Goal: Task Accomplishment & Management: Manage account settings

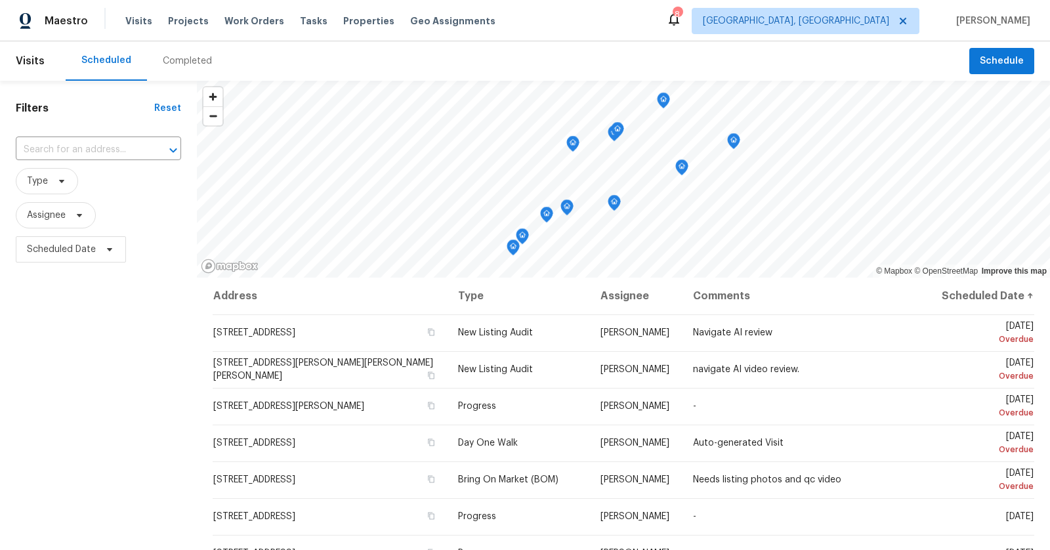
click at [62, 195] on span "Type" at bounding box center [98, 181] width 165 height 34
click at [64, 175] on span "Type" at bounding box center [47, 181] width 62 height 26
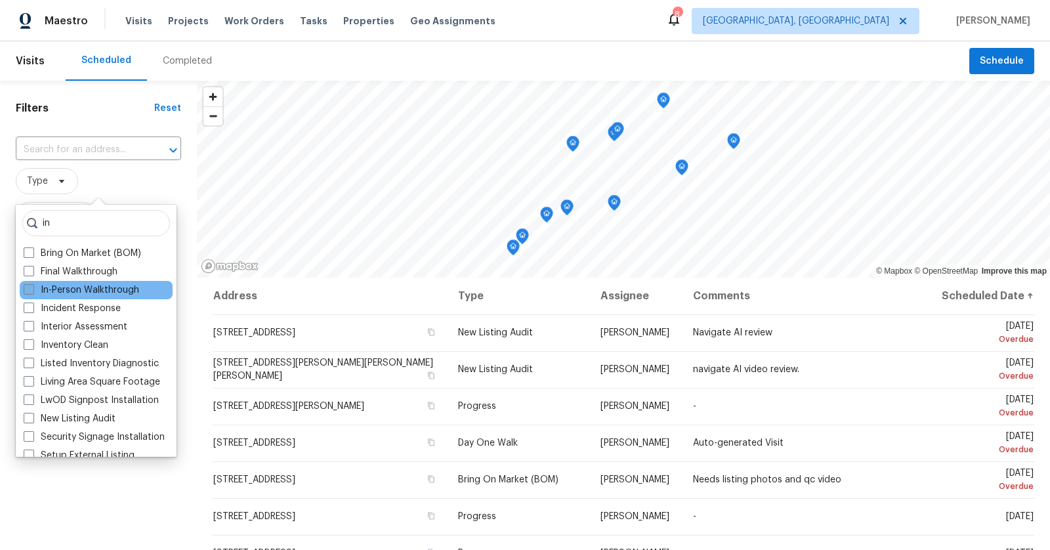
type input "in"
click at [79, 290] on label "In-Person Walkthrough" at bounding box center [81, 289] width 115 height 13
click at [32, 290] on input "In-Person Walkthrough" at bounding box center [28, 287] width 9 height 9
checkbox input "true"
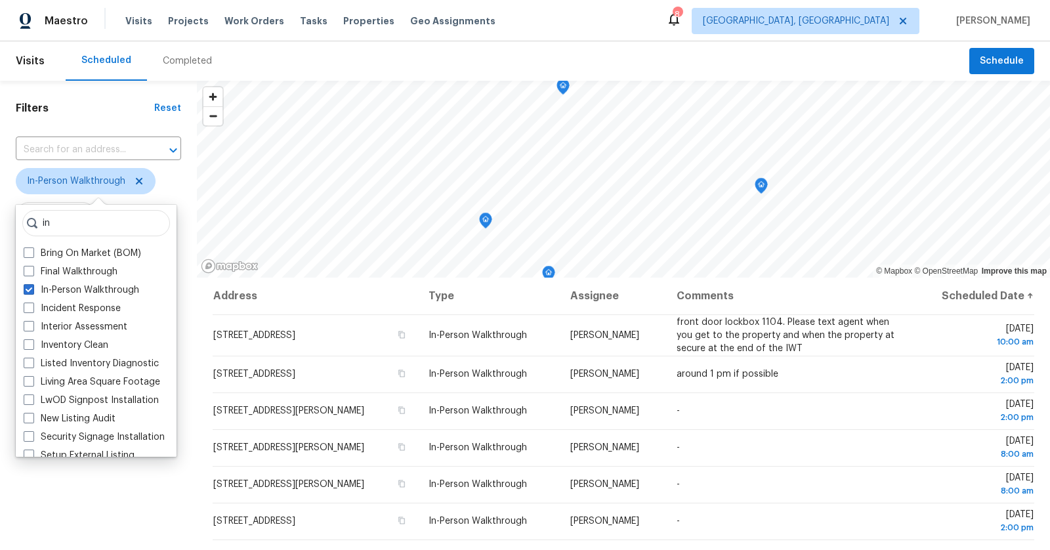
click at [188, 507] on div "Filters Reset ​ In-Person Walkthrough Assignee Scheduled Date" at bounding box center [98, 399] width 197 height 636
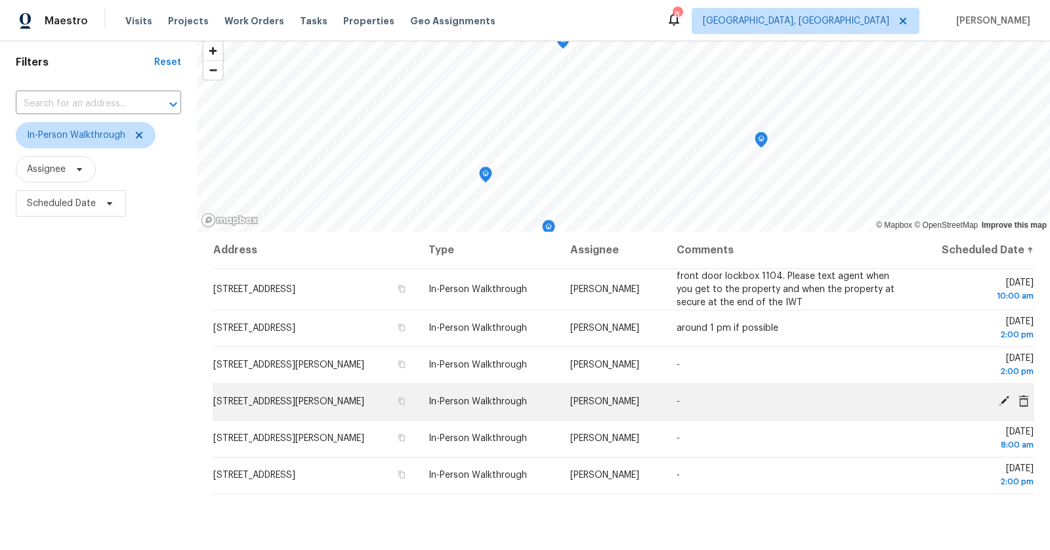
scroll to position [52, 0]
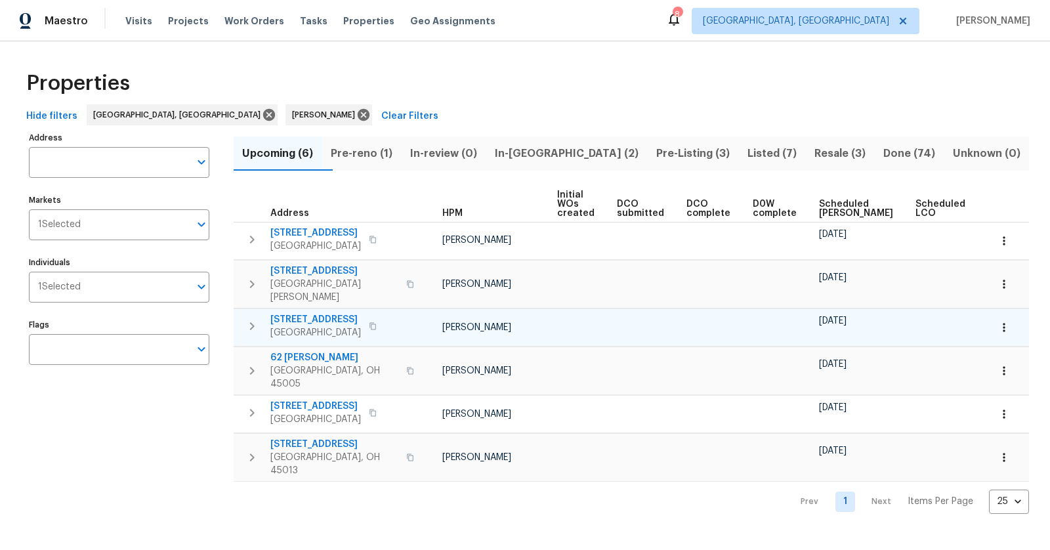
scroll to position [0, 38]
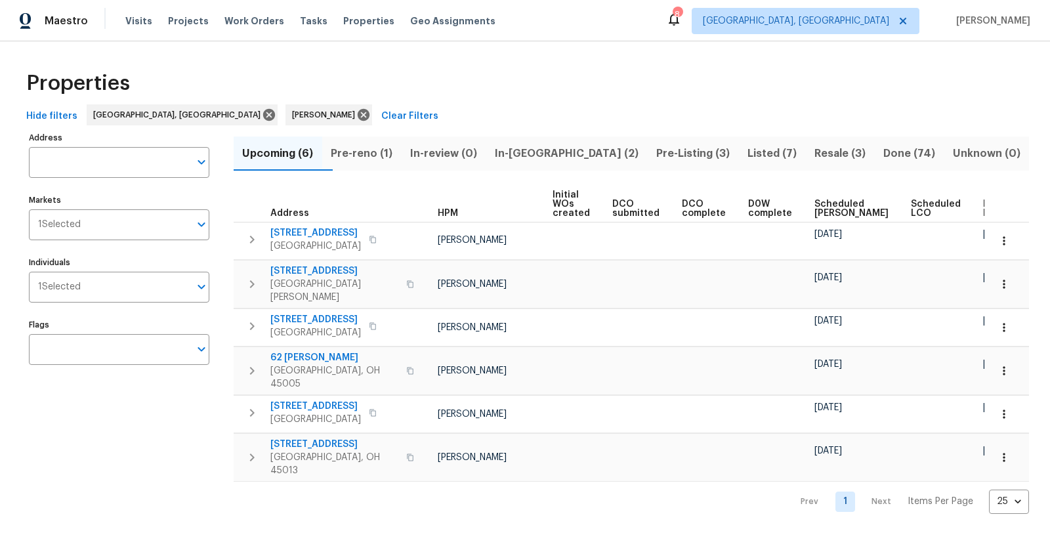
click at [813, 156] on span "Resale (3)" at bounding box center [839, 153] width 53 height 18
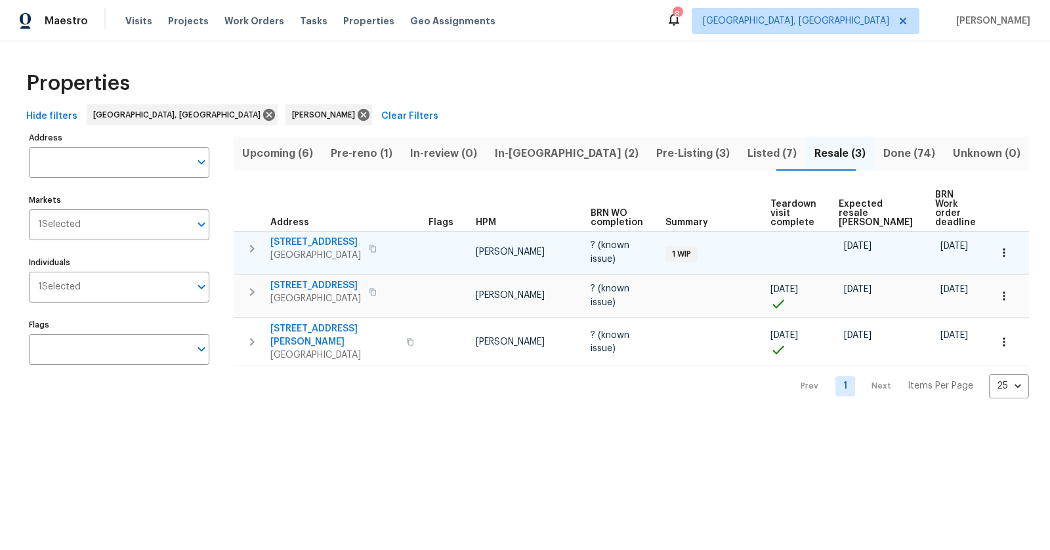
click at [340, 249] on span "[GEOGRAPHIC_DATA]" at bounding box center [315, 255] width 91 height 13
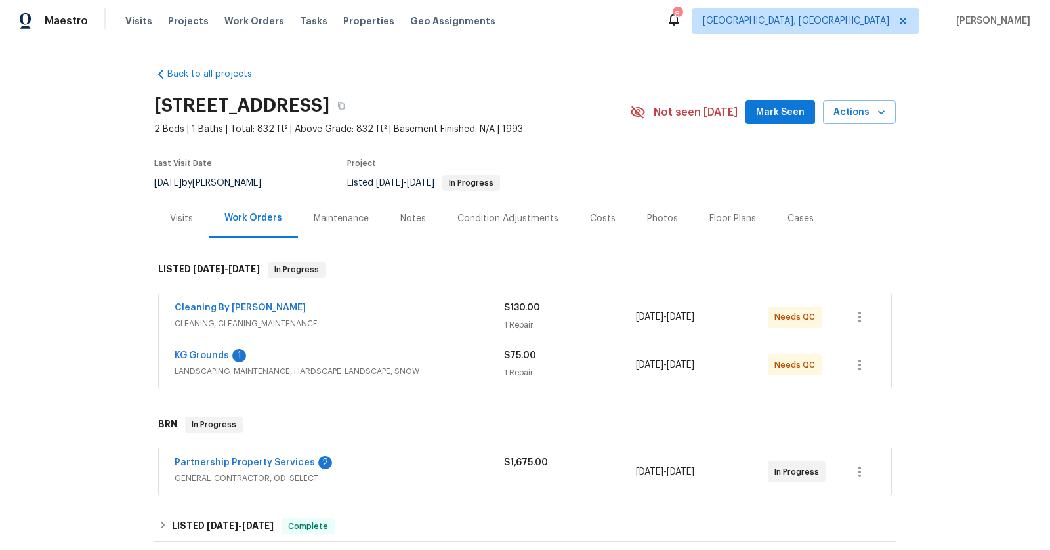
click at [428, 365] on span "LANDSCAPING_MAINTENANCE, HARDSCAPE_LANDSCAPE, SNOW" at bounding box center [338, 371] width 329 height 13
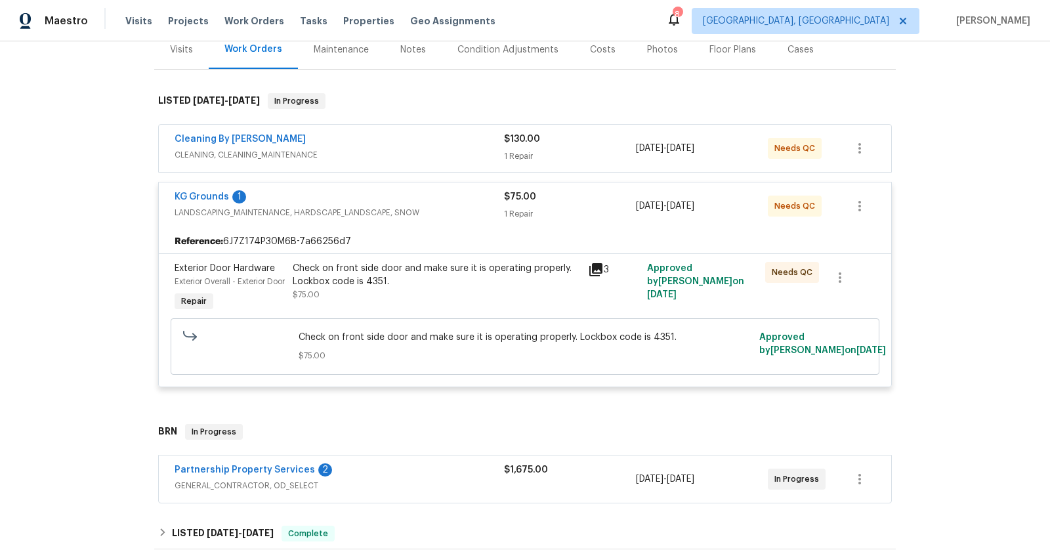
scroll to position [194, 0]
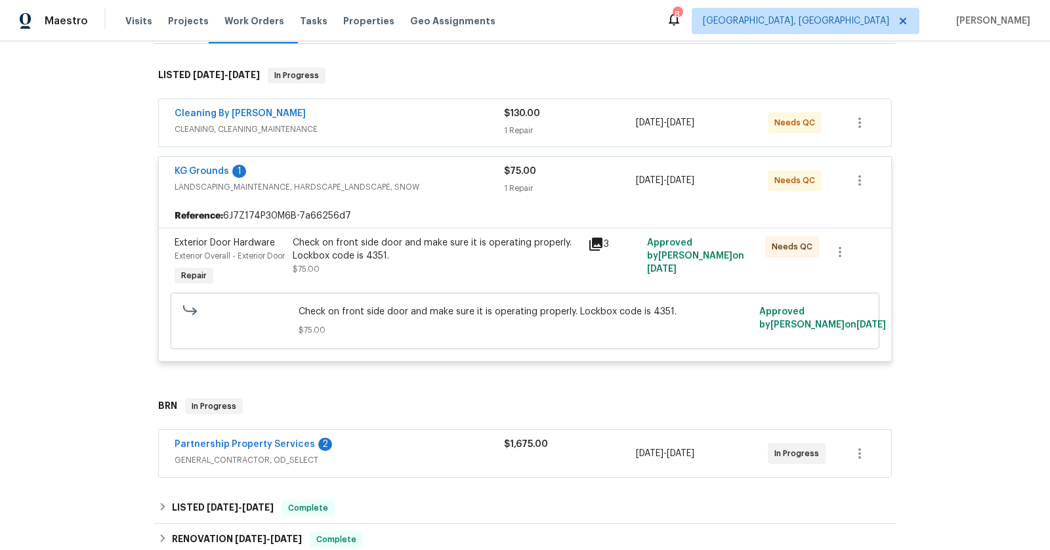
click at [403, 247] on div "Check on front side door and make sure it is operating properly. Lockbox code i…" at bounding box center [436, 249] width 287 height 26
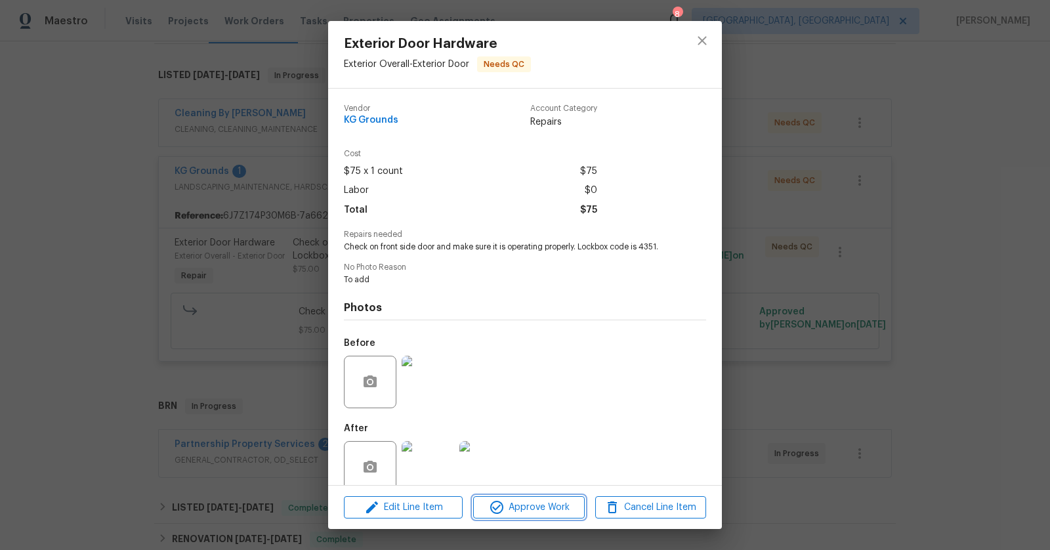
click at [515, 508] on span "Approve Work" at bounding box center [528, 507] width 103 height 16
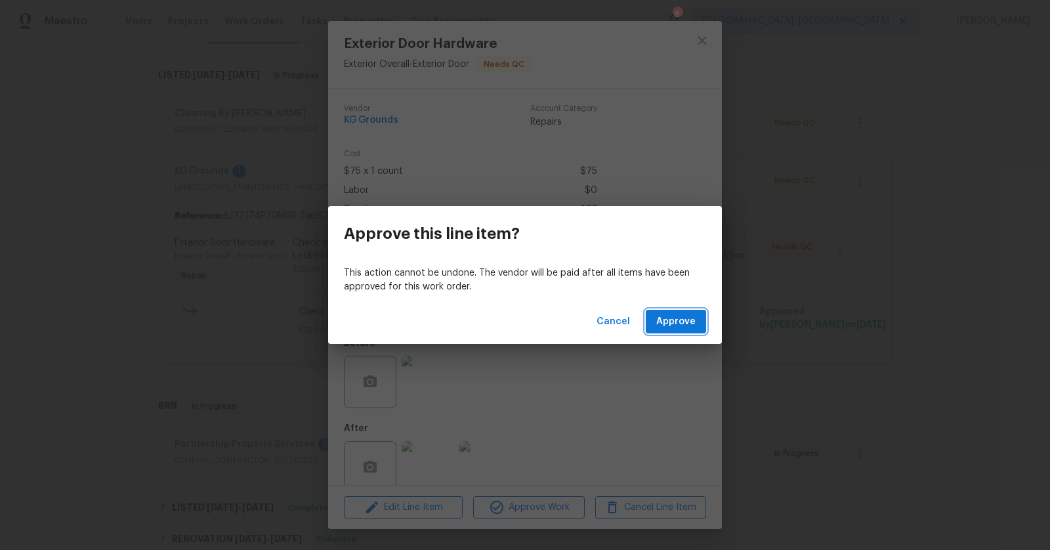
click at [676, 324] on span "Approve" at bounding box center [675, 322] width 39 height 16
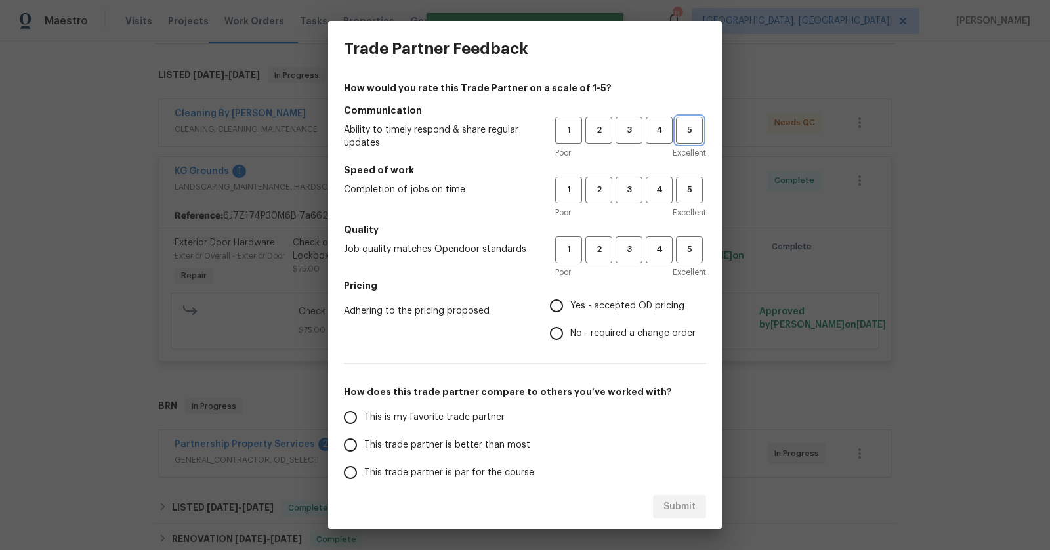
click at [678, 140] on button "5" at bounding box center [689, 130] width 27 height 27
click at [681, 198] on button "5" at bounding box center [689, 189] width 27 height 27
click at [698, 251] on span "5" at bounding box center [689, 249] width 24 height 15
click at [567, 296] on input "Yes - accepted OD pricing" at bounding box center [557, 306] width 28 height 28
radio input "true"
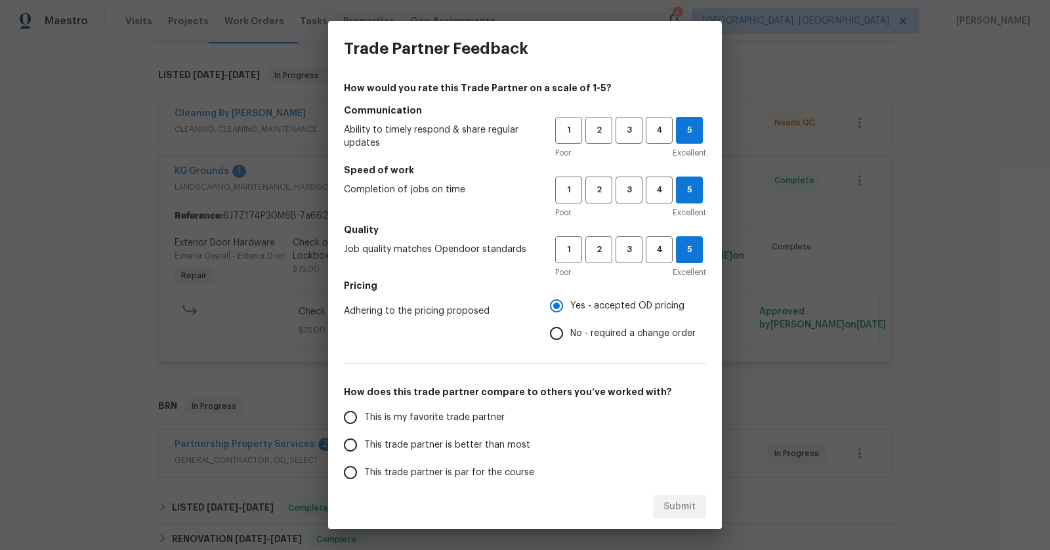
click at [342, 416] on input "This is my favorite trade partner" at bounding box center [351, 417] width 28 height 28
click at [676, 507] on span "Submit" at bounding box center [679, 507] width 32 height 16
radio input "true"
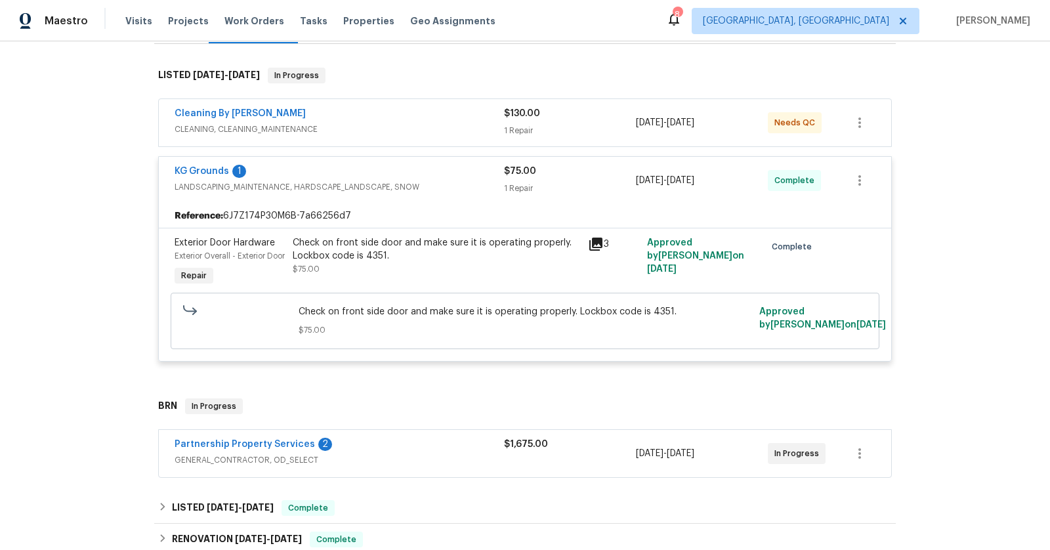
radio input "false"
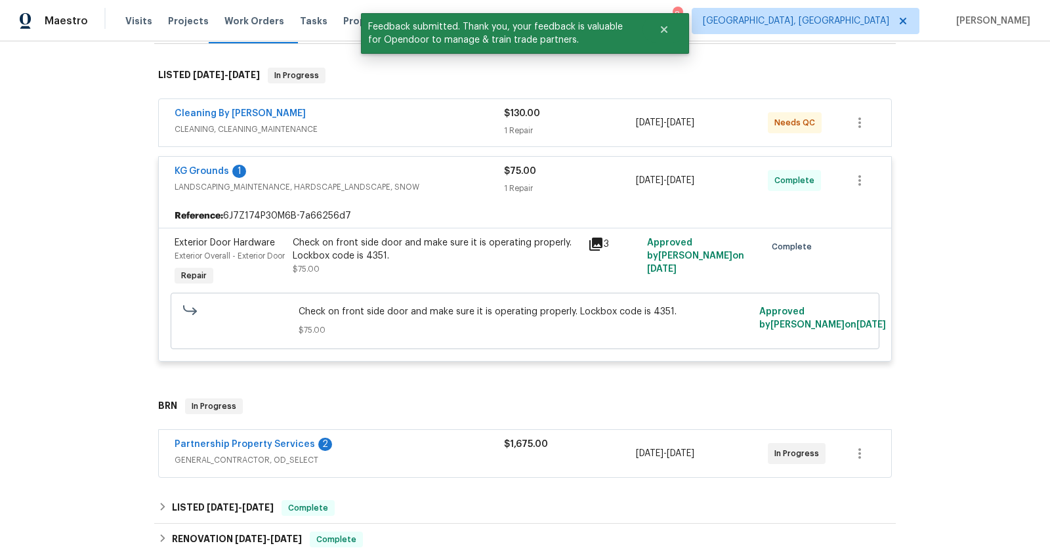
click at [413, 125] on span "CLEANING, CLEANING_MAINTENANCE" at bounding box center [338, 129] width 329 height 13
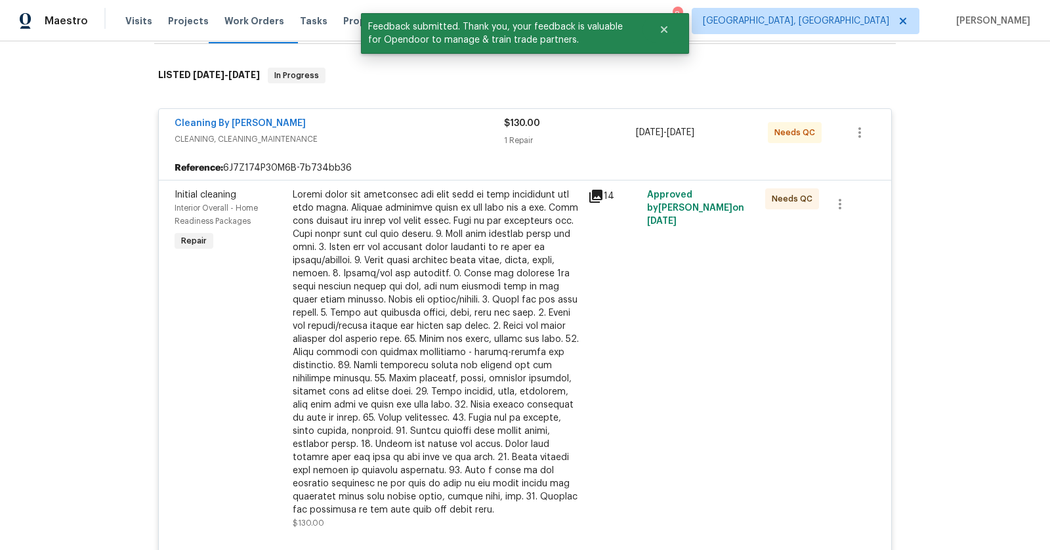
click at [445, 270] on div at bounding box center [436, 352] width 287 height 328
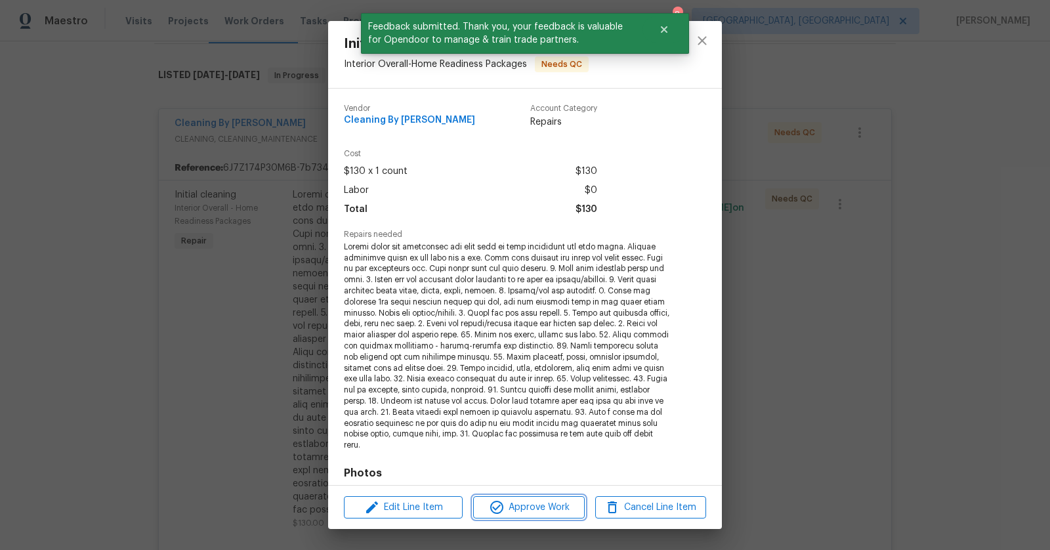
click at [543, 505] on span "Approve Work" at bounding box center [528, 507] width 103 height 16
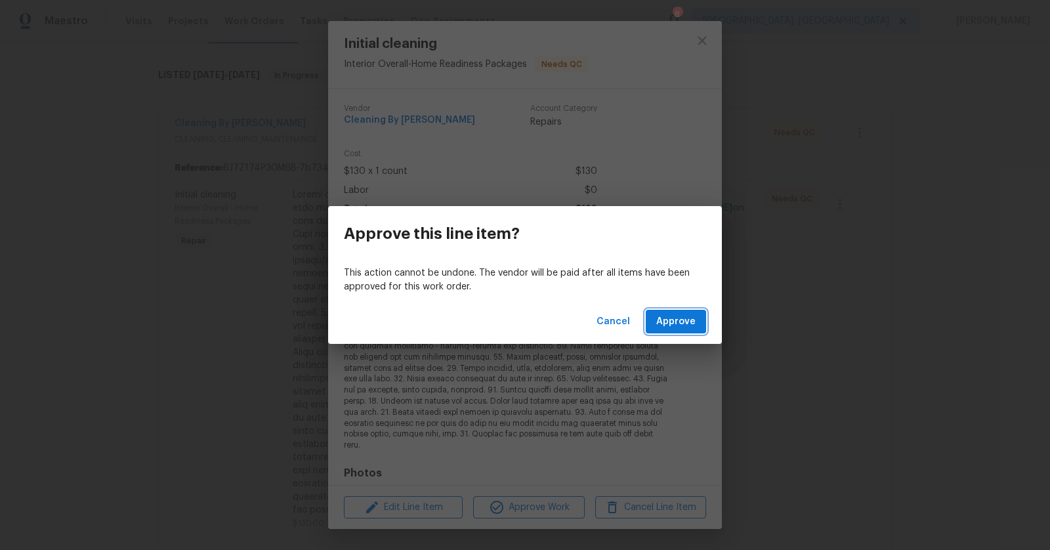
click at [689, 327] on span "Approve" at bounding box center [675, 322] width 39 height 16
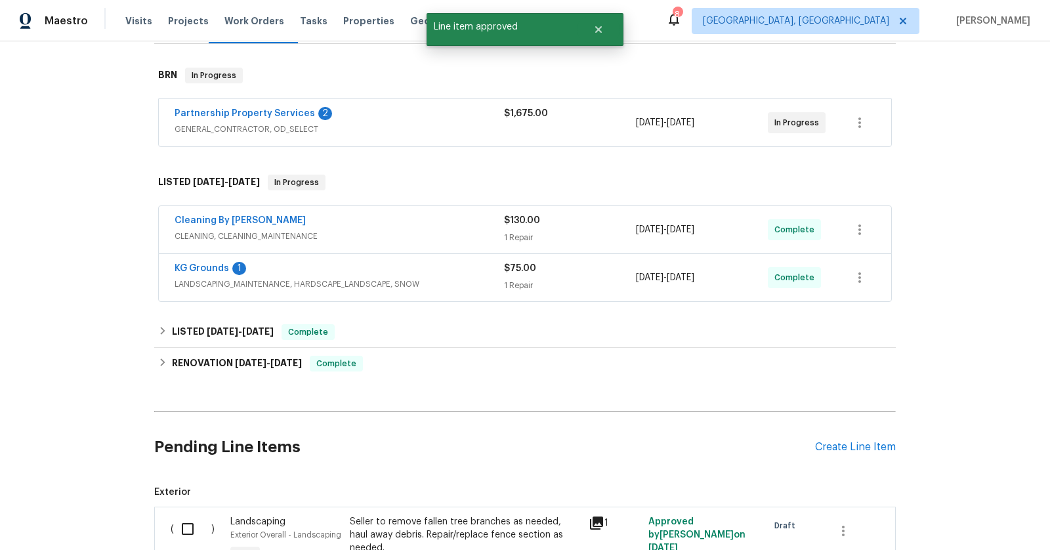
click at [477, 133] on span "GENERAL_CONTRACTOR, OD_SELECT" at bounding box center [338, 129] width 329 height 13
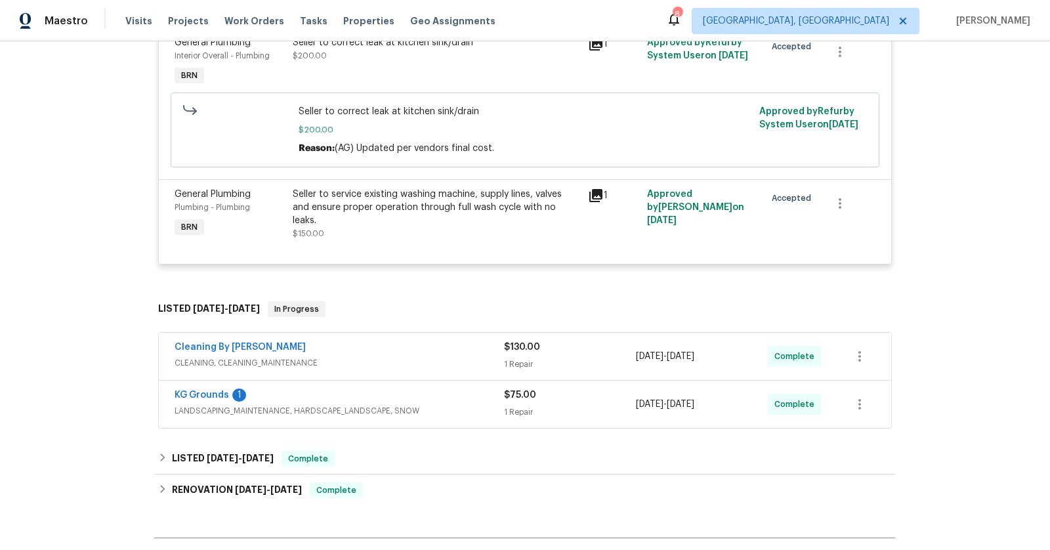
scroll to position [600, 0]
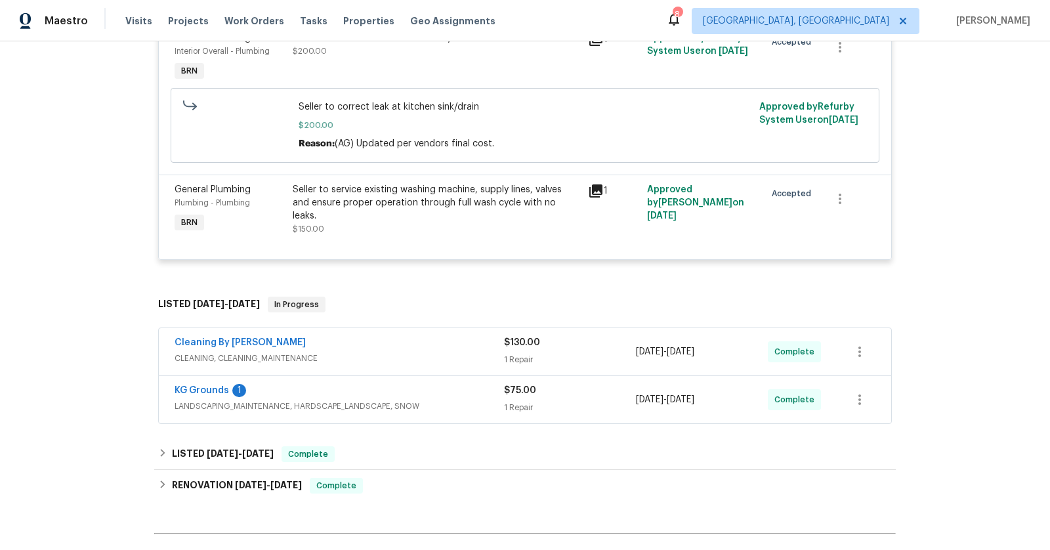
click at [226, 413] on span "LANDSCAPING_MAINTENANCE, HARDSCAPE_LANDSCAPE, SNOW" at bounding box center [338, 406] width 329 height 13
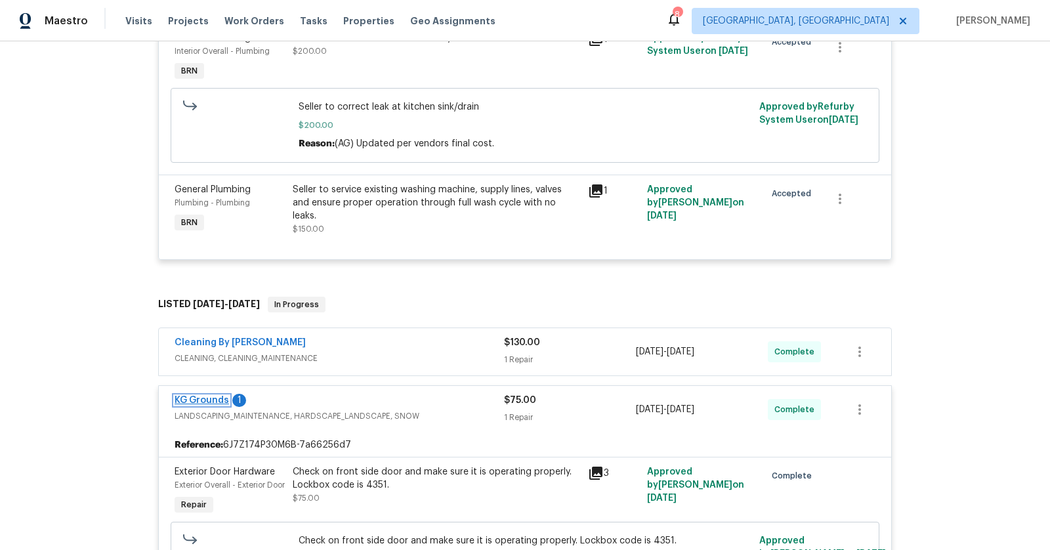
click at [201, 405] on link "KG Grounds" at bounding box center [201, 400] width 54 height 9
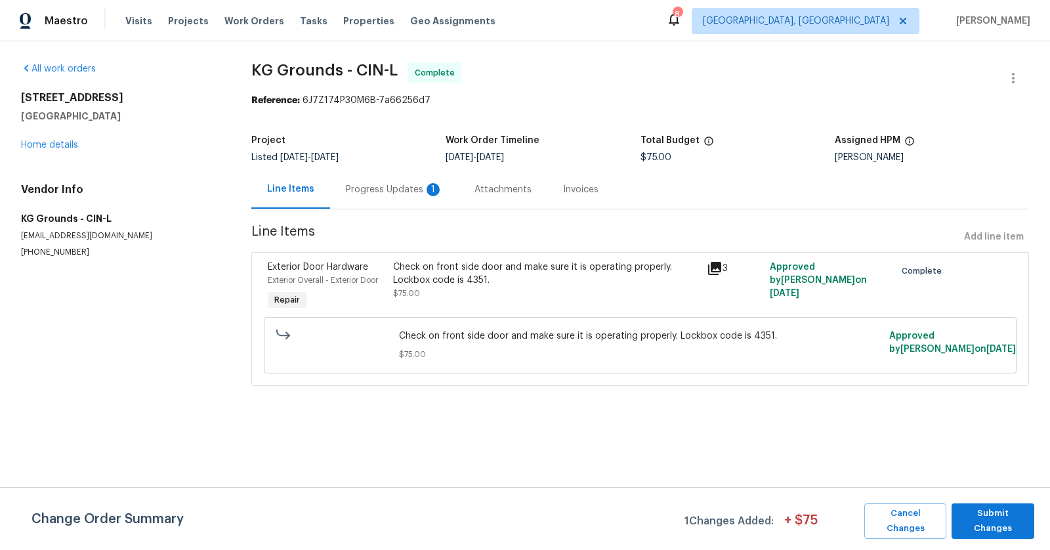
click at [398, 197] on div "Progress Updates 1" at bounding box center [394, 189] width 129 height 39
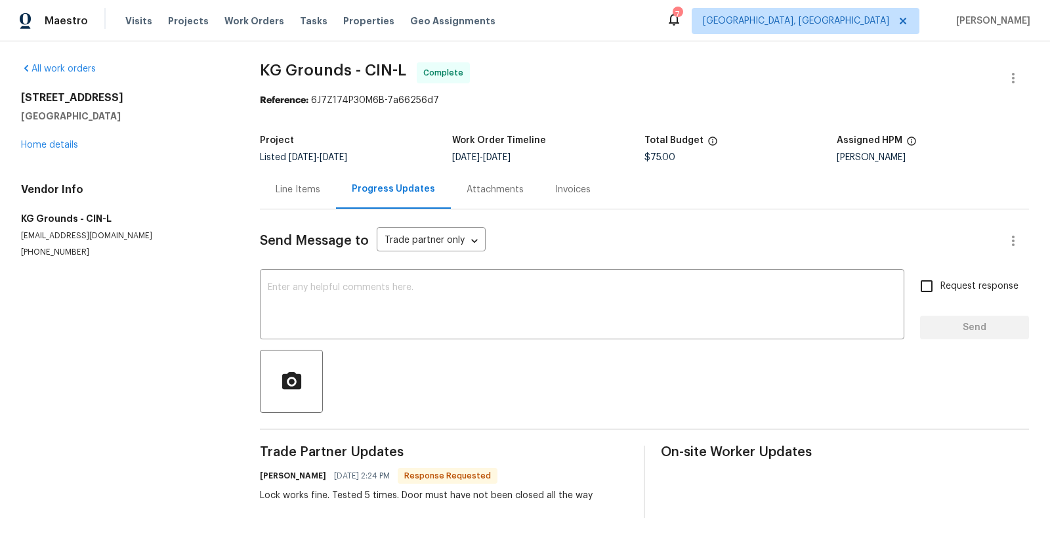
click at [921, 289] on input "Request response" at bounding box center [927, 286] width 28 height 28
checkbox input "true"
click at [808, 298] on textarea at bounding box center [582, 306] width 628 height 46
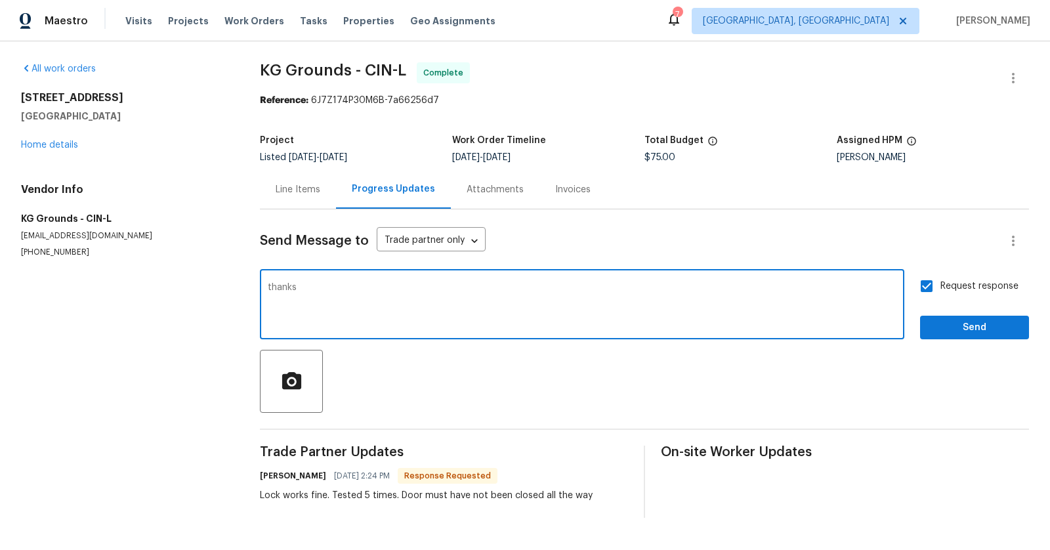
type textarea "thanks"
click at [971, 335] on span "Send" at bounding box center [974, 327] width 88 height 16
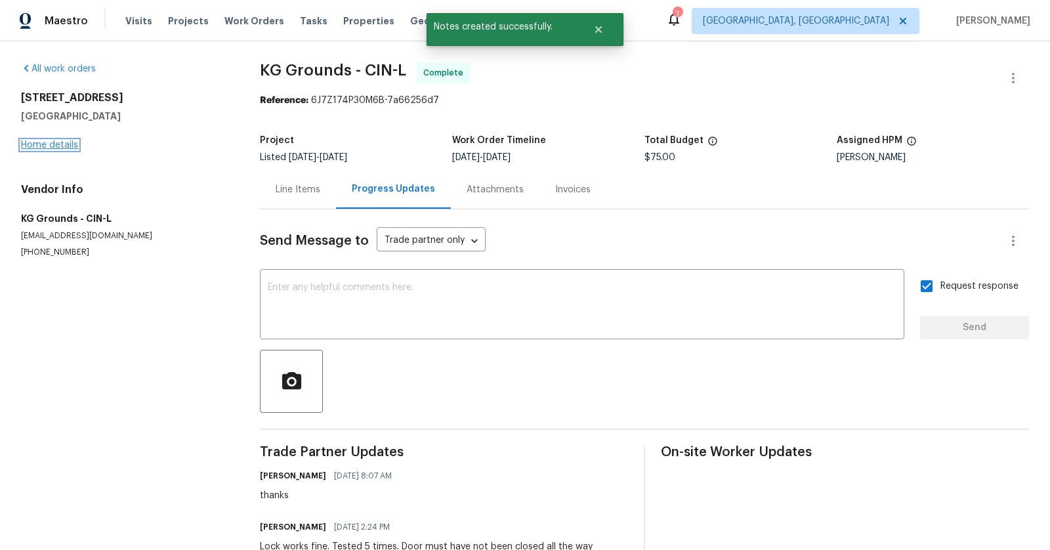
click at [64, 141] on link "Home details" at bounding box center [49, 144] width 57 height 9
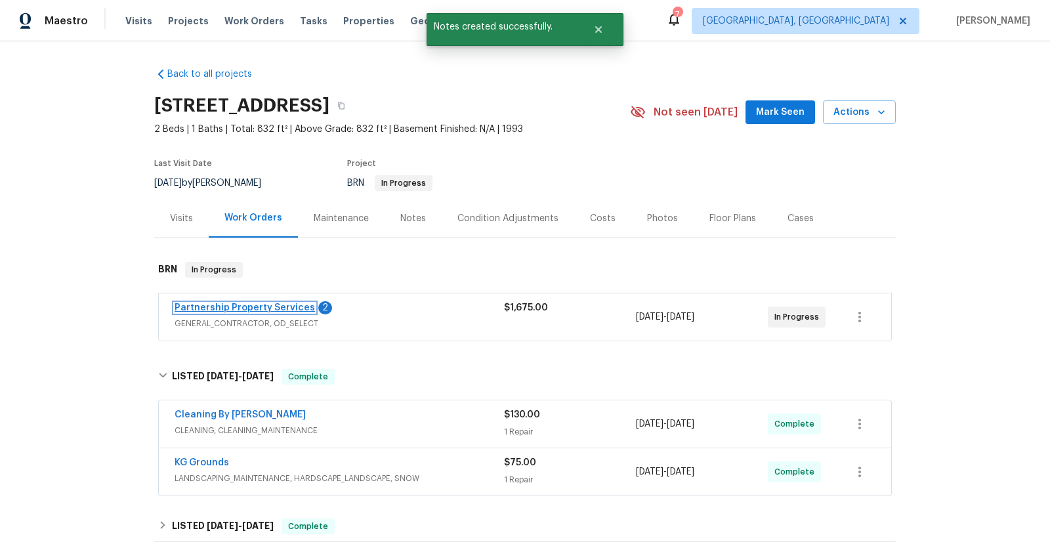
click at [264, 303] on link "Partnership Property Services" at bounding box center [244, 307] width 140 height 9
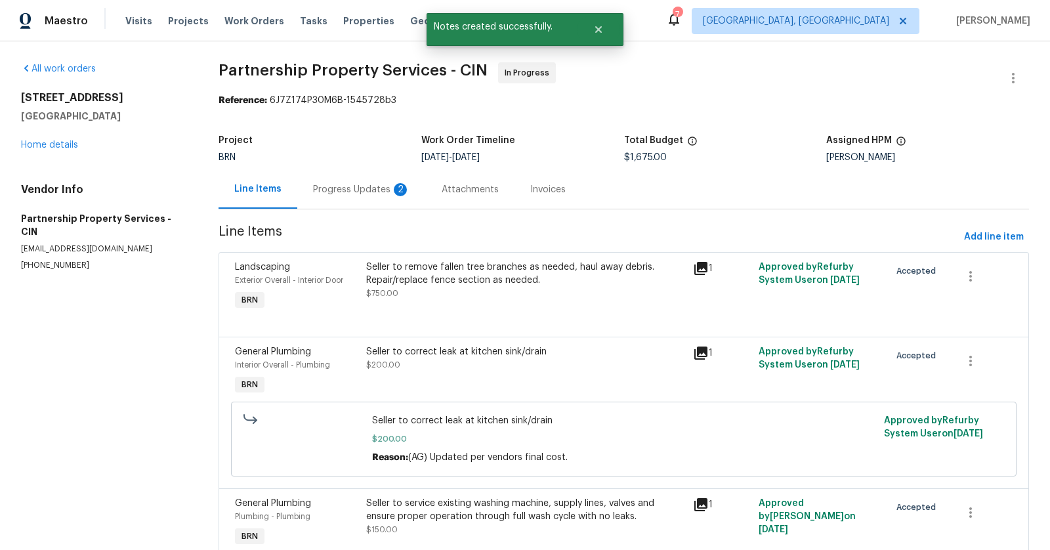
click at [344, 188] on div "Progress Updates 2" at bounding box center [361, 189] width 97 height 13
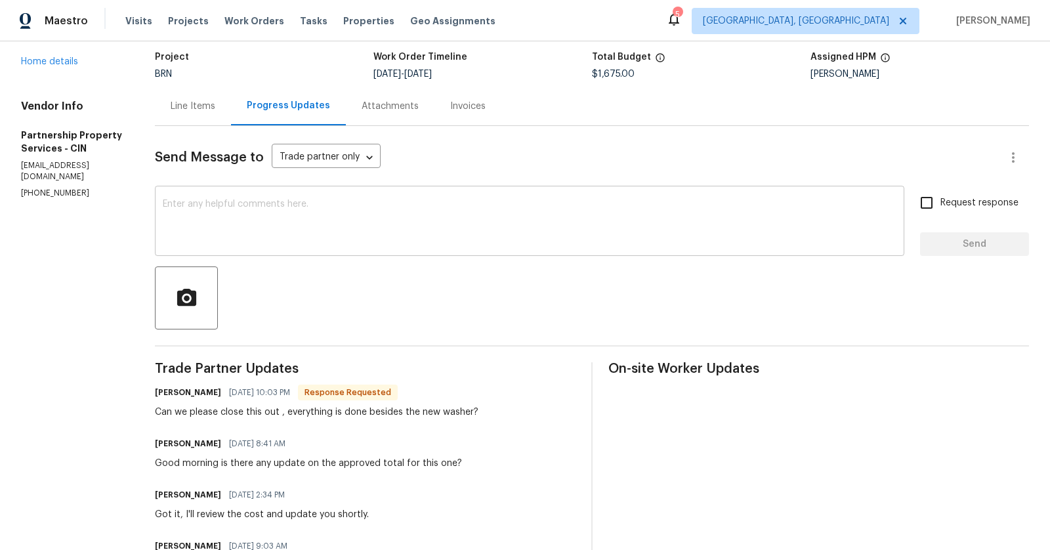
scroll to position [112, 0]
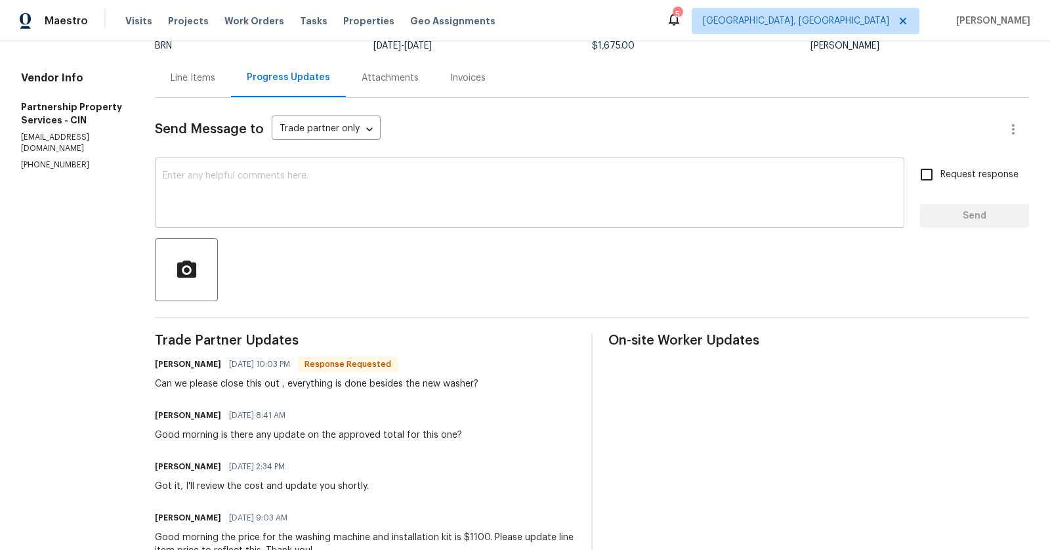
click at [365, 201] on textarea at bounding box center [529, 194] width 733 height 46
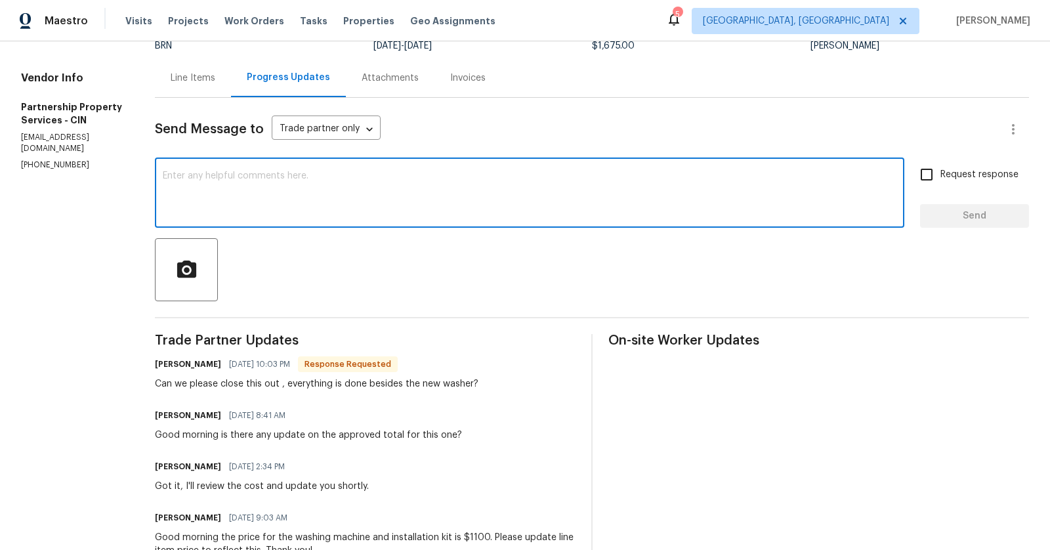
click at [215, 72] on div "Line Items" at bounding box center [193, 78] width 45 height 13
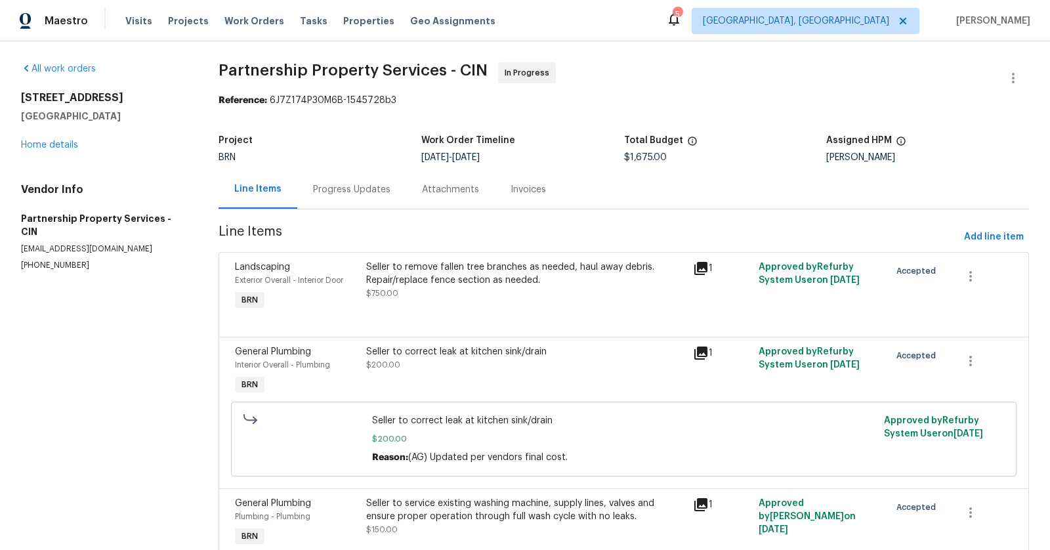
click at [416, 276] on div "Seller to remove fallen tree branches as needed, haul away debris. Repair/repla…" at bounding box center [525, 273] width 319 height 26
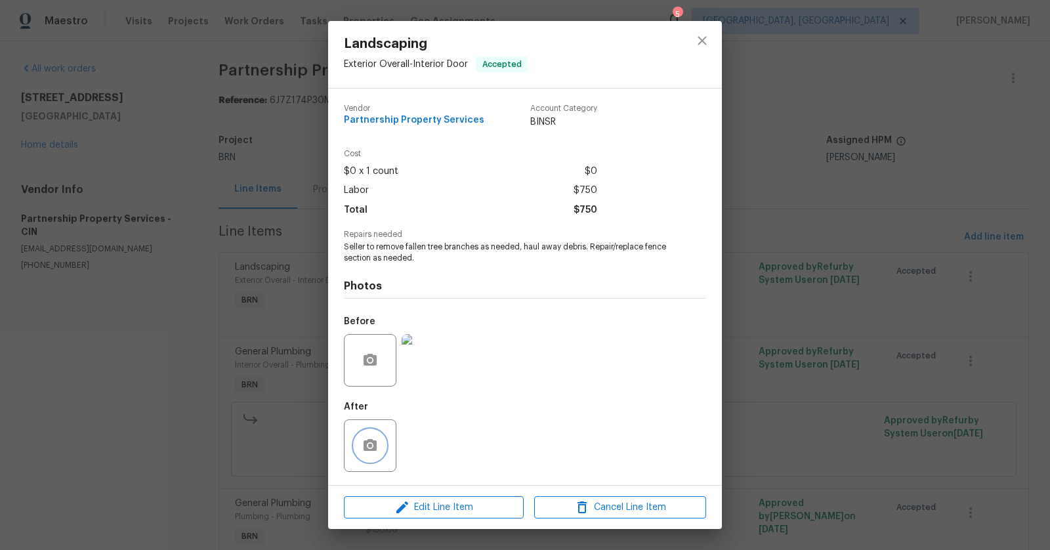
click at [365, 451] on icon "button" at bounding box center [369, 445] width 13 height 12
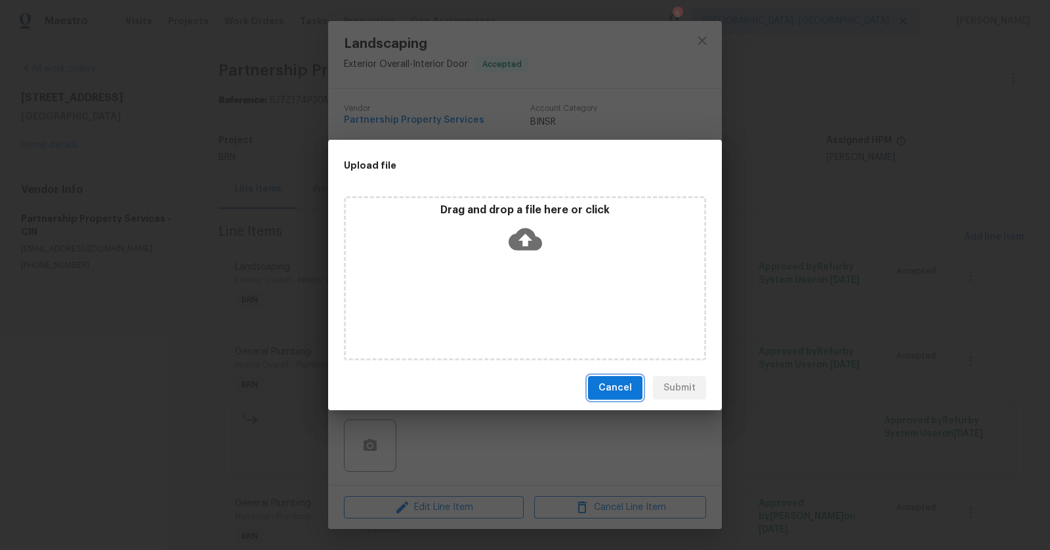
click at [628, 388] on span "Cancel" at bounding box center [614, 388] width 33 height 16
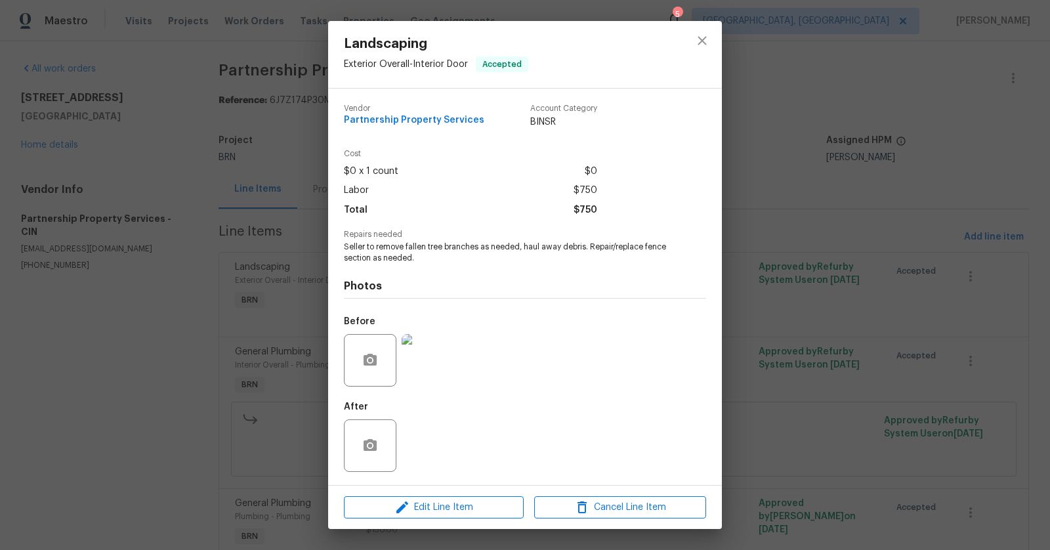
click at [447, 364] on img at bounding box center [427, 360] width 52 height 52
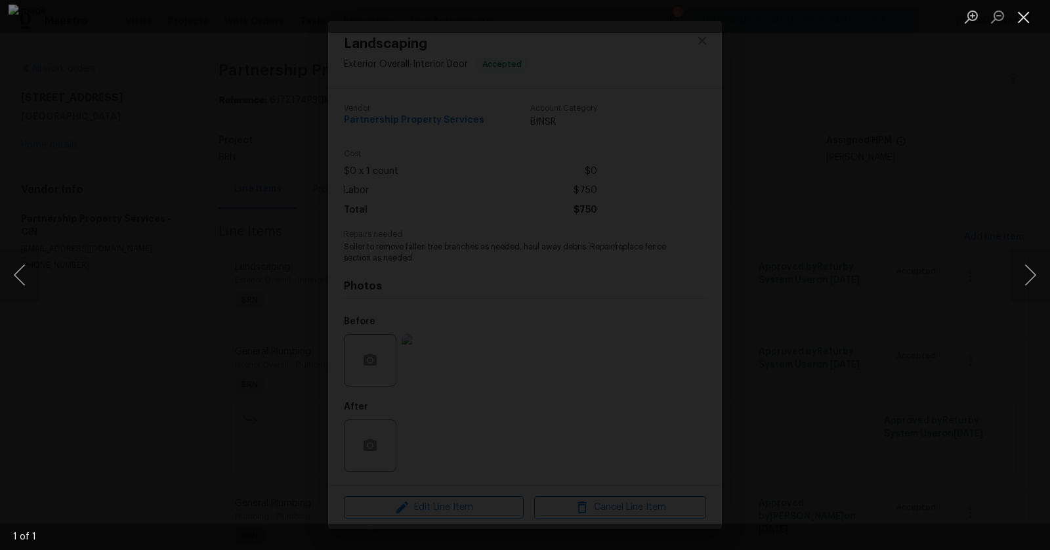
click at [1035, 20] on button "Close lightbox" at bounding box center [1023, 16] width 26 height 23
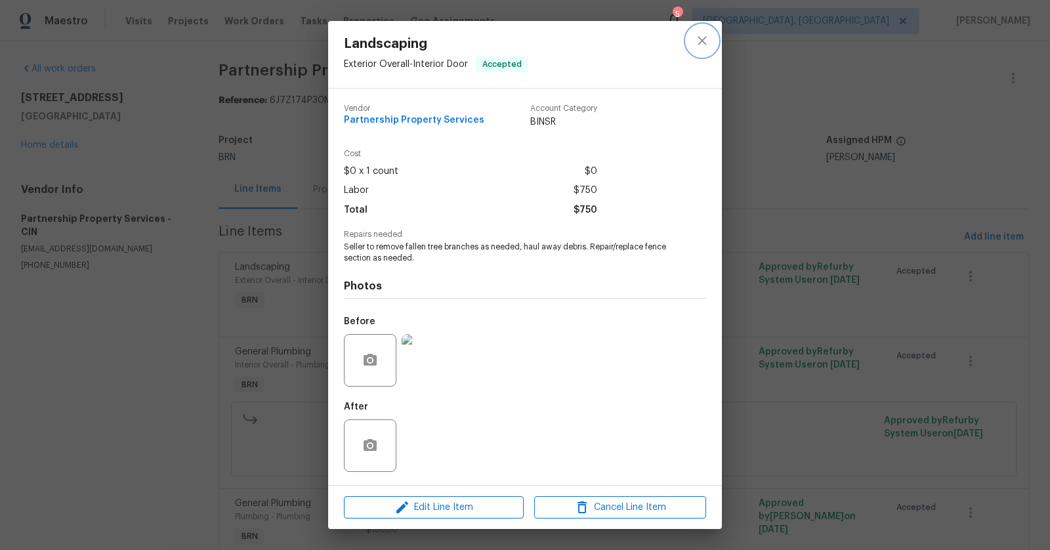
click at [701, 33] on icon "close" at bounding box center [702, 41] width 16 height 16
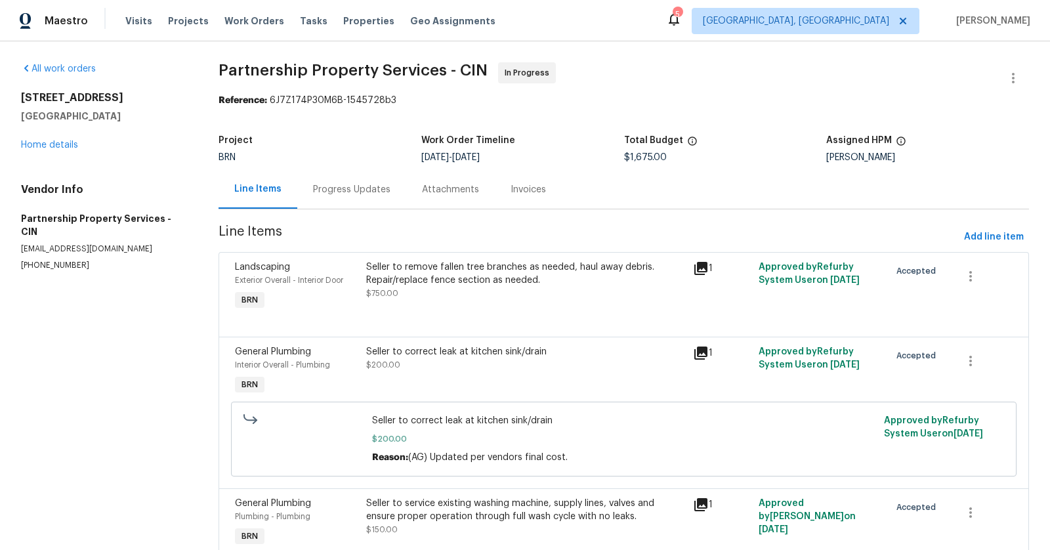
scroll to position [28, 0]
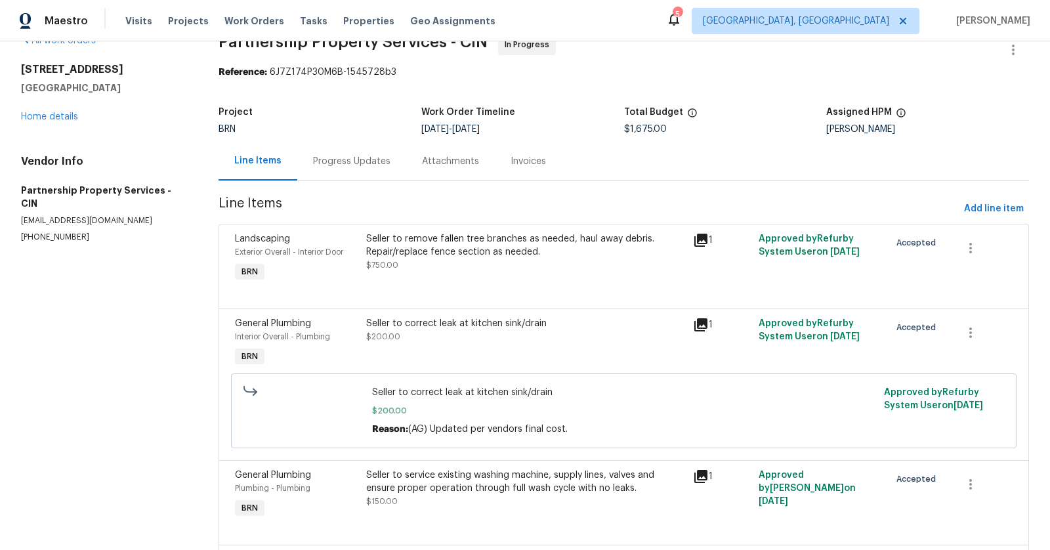
click at [480, 318] on div "Seller to correct leak at kitchen sink/drain" at bounding box center [525, 323] width 319 height 13
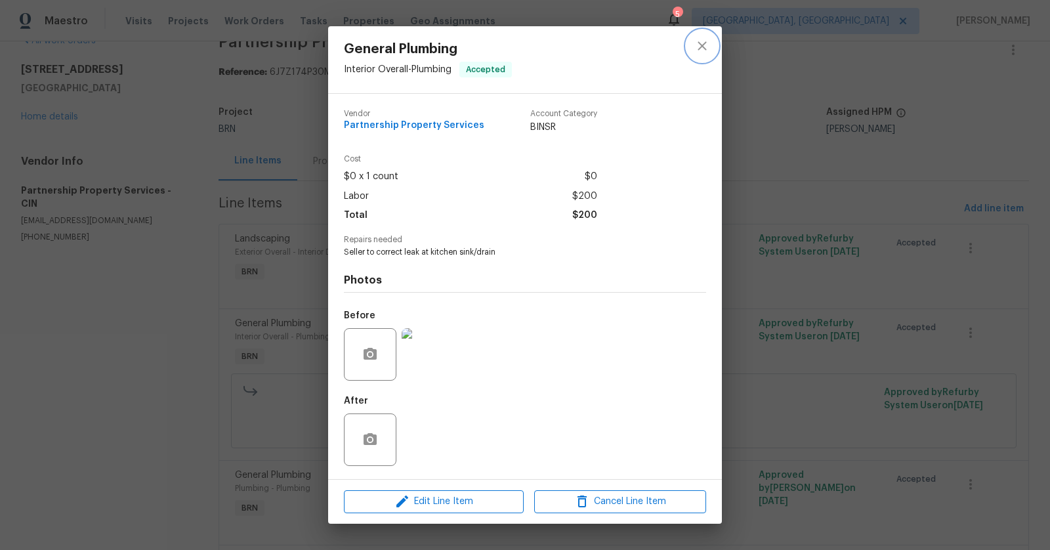
click at [694, 47] on icon "close" at bounding box center [702, 46] width 16 height 16
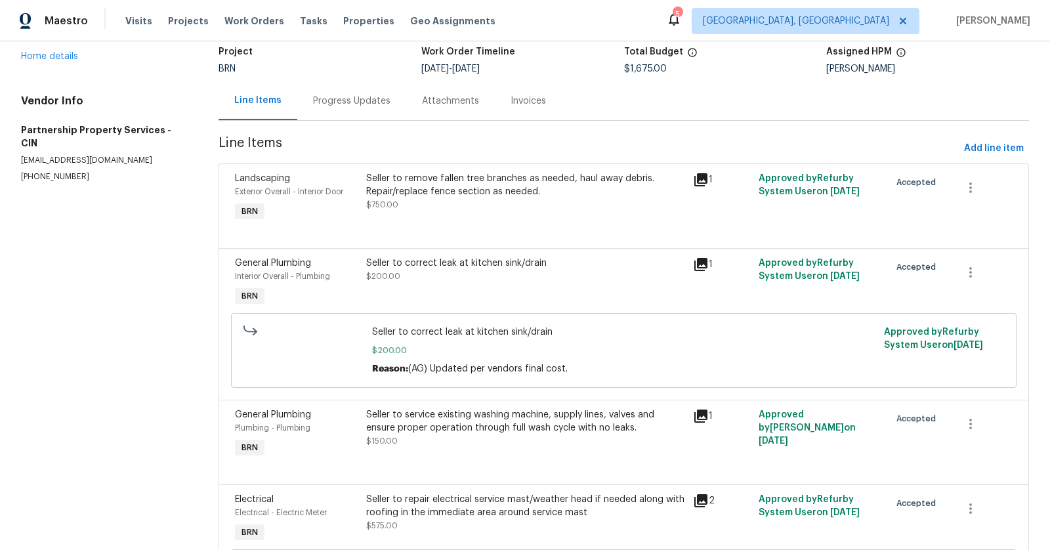
scroll to position [0, 0]
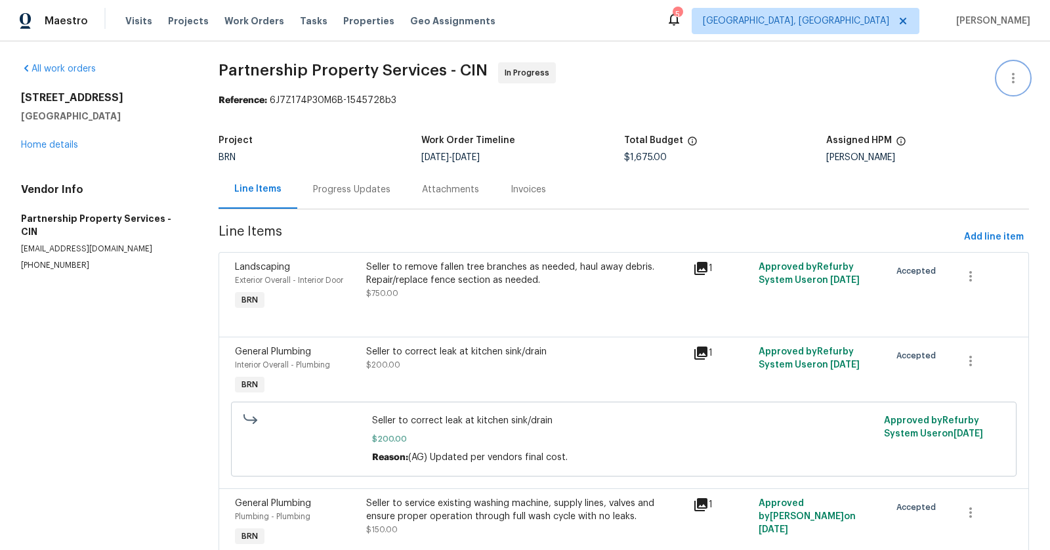
click at [1010, 82] on icon "button" at bounding box center [1013, 78] width 16 height 16
click at [977, 76] on li "Edit" at bounding box center [970, 78] width 142 height 22
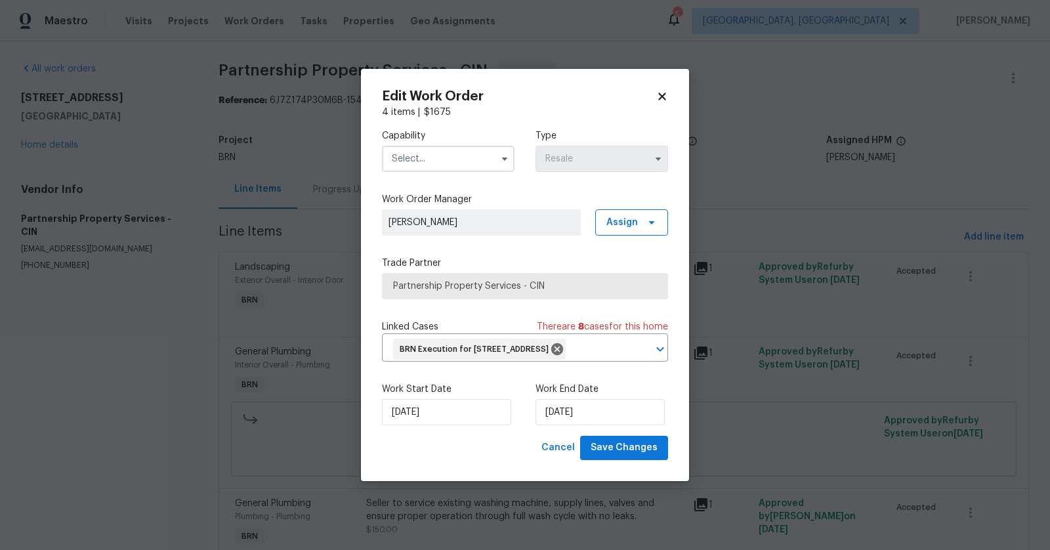
click at [471, 150] on input "text" at bounding box center [448, 159] width 133 height 26
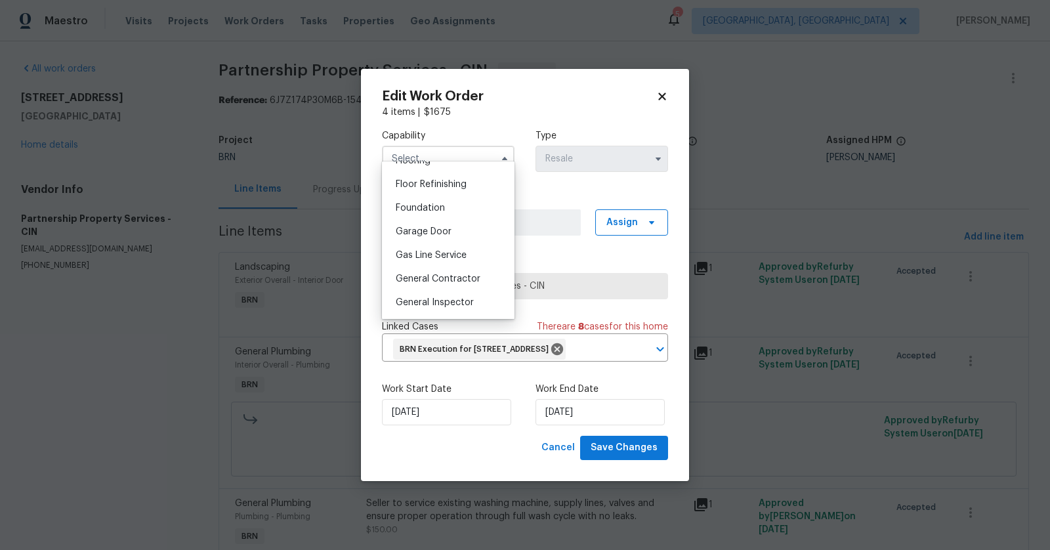
scroll to position [527, 0]
click at [445, 282] on div "General Contractor" at bounding box center [448, 276] width 126 height 24
type input "General Contractor"
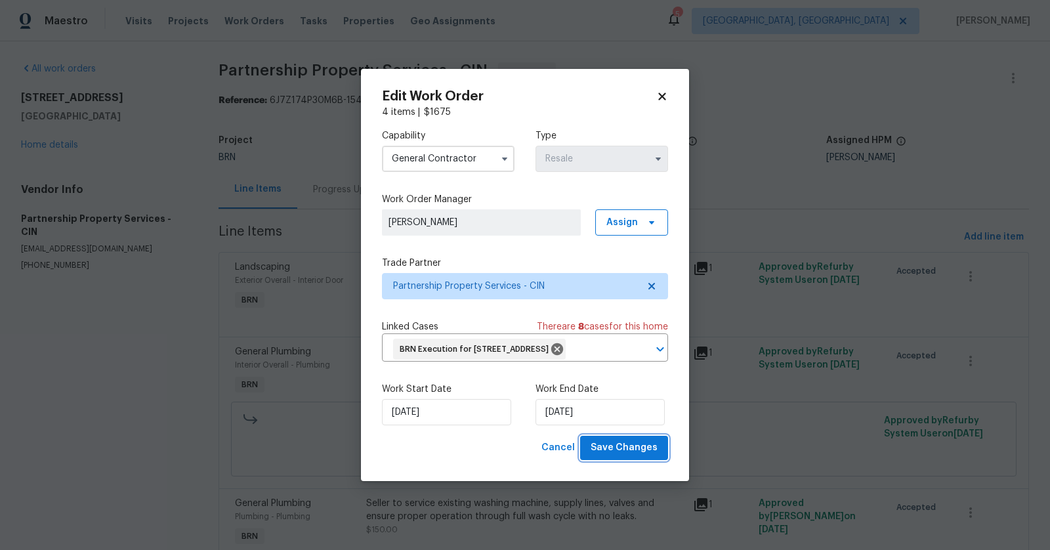
click at [649, 456] on span "Save Changes" at bounding box center [623, 448] width 67 height 16
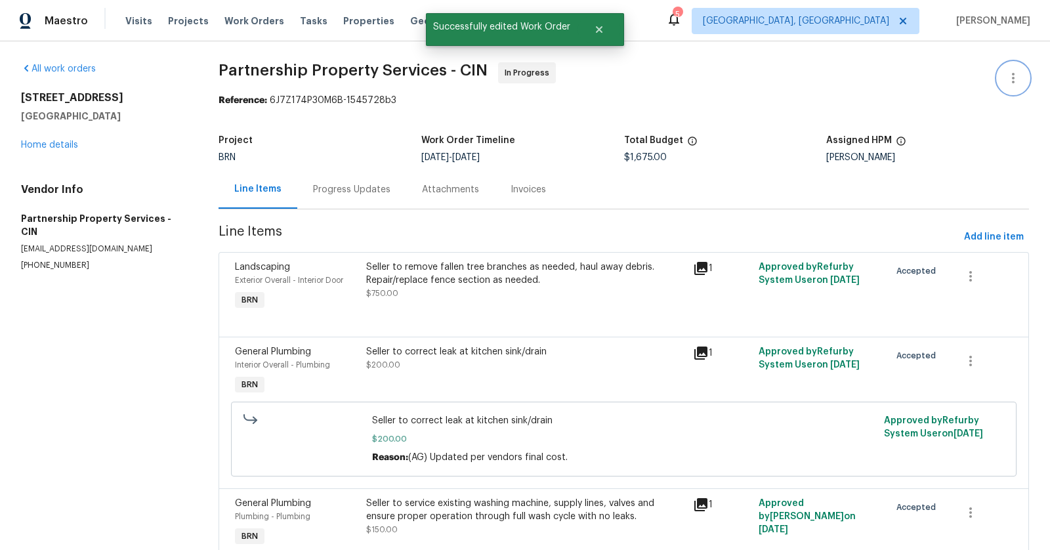
click at [1010, 87] on button "button" at bounding box center [1012, 77] width 31 height 31
click at [964, 72] on li "Edit" at bounding box center [970, 78] width 142 height 22
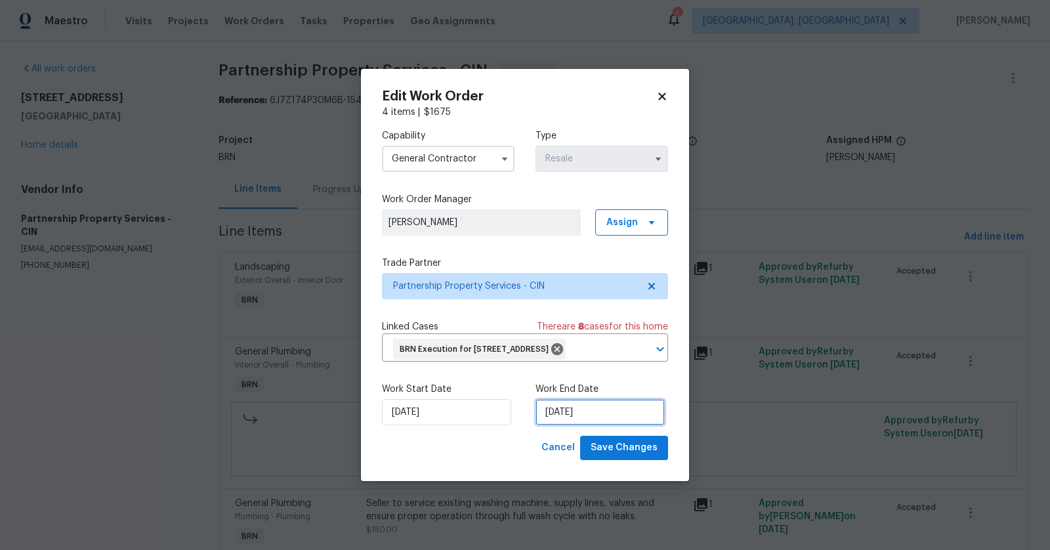
click at [585, 425] on input "[DATE]" at bounding box center [599, 412] width 129 height 26
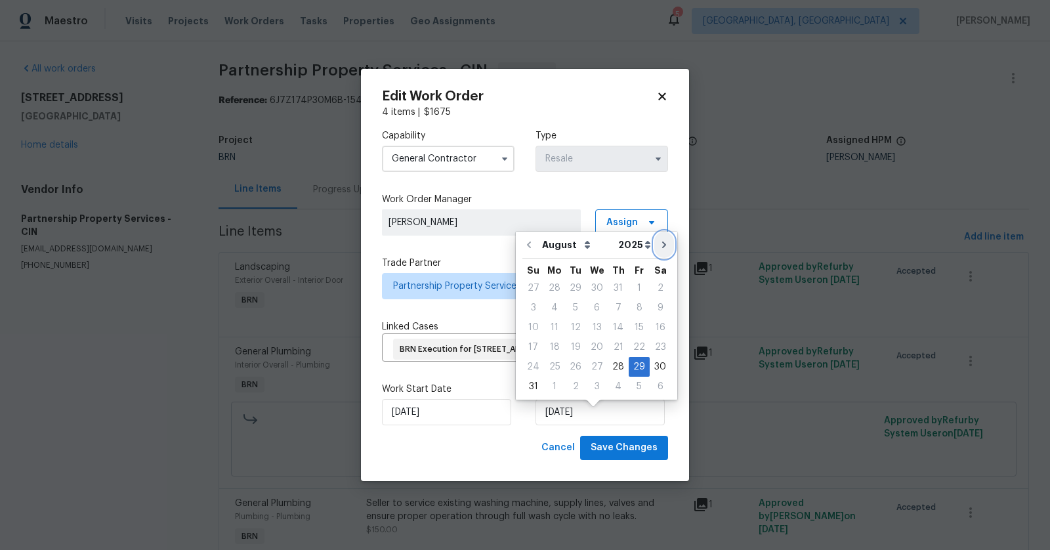
click at [659, 239] on icon "Go to next month" at bounding box center [664, 244] width 10 height 10
type input "[DATE]"
select select "8"
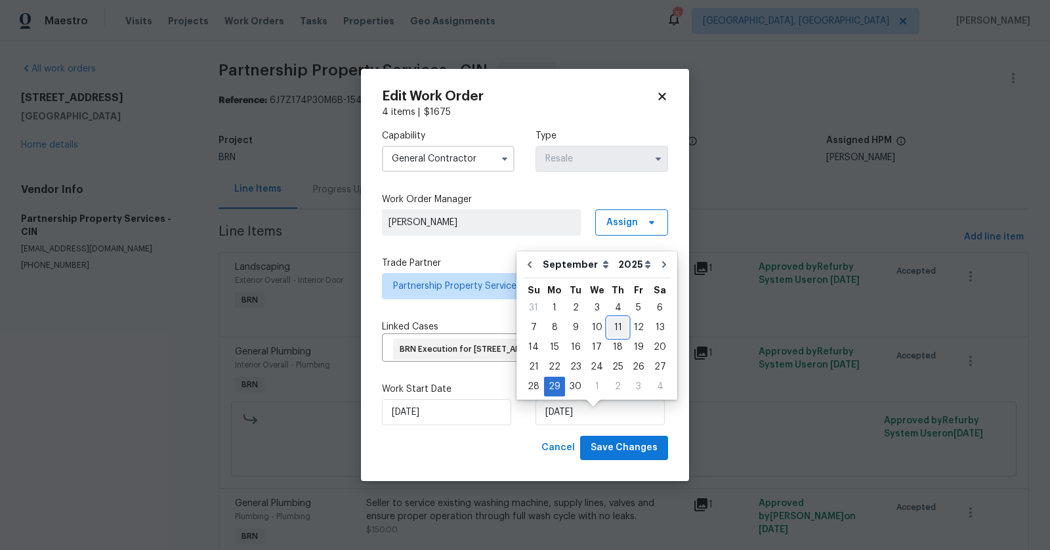
click at [619, 325] on div "11" at bounding box center [617, 327] width 20 height 18
type input "[DATE]"
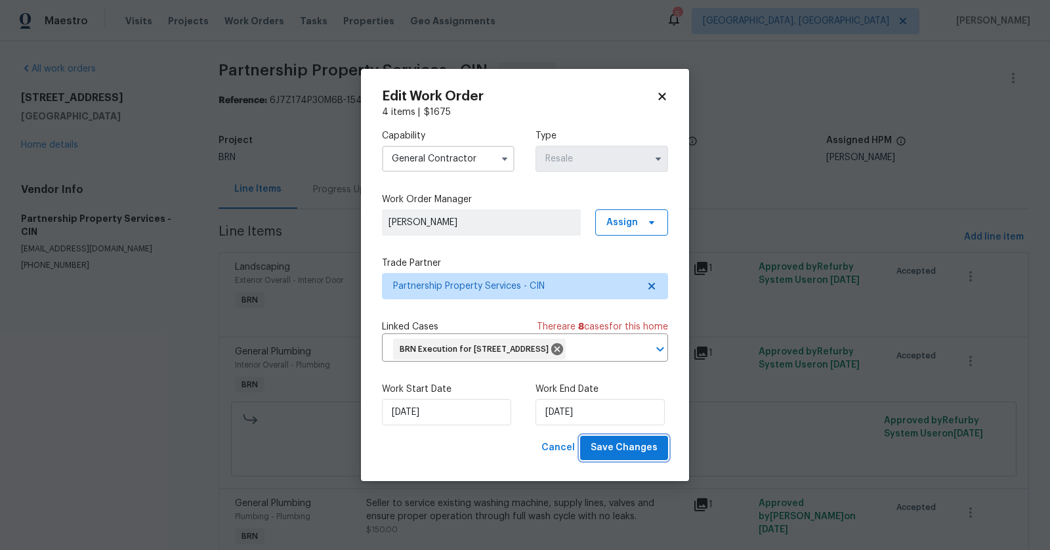
click at [623, 456] on span "Save Changes" at bounding box center [623, 448] width 67 height 16
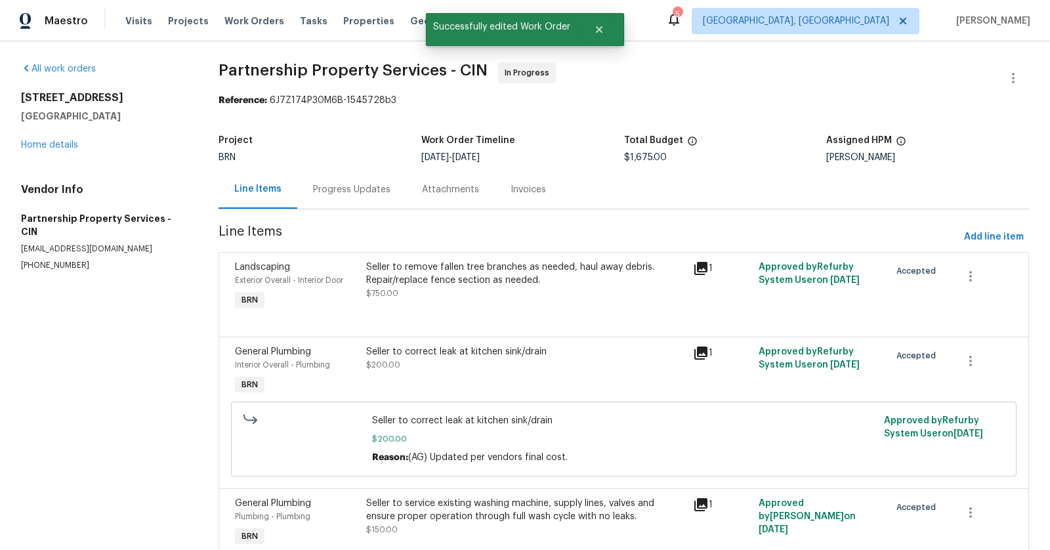
click at [540, 275] on div "Seller to remove fallen tree branches as needed, haul away debris. Repair/repla…" at bounding box center [525, 273] width 319 height 26
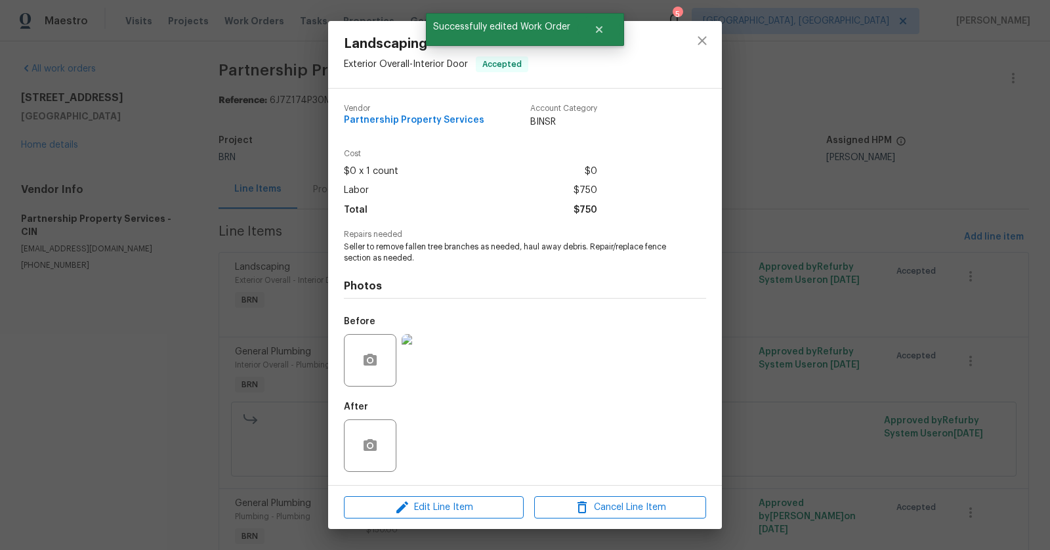
click at [798, 195] on div "Landscaping Exterior Overall - Interior Door Accepted Vendor Partnership Proper…" at bounding box center [525, 275] width 1050 height 550
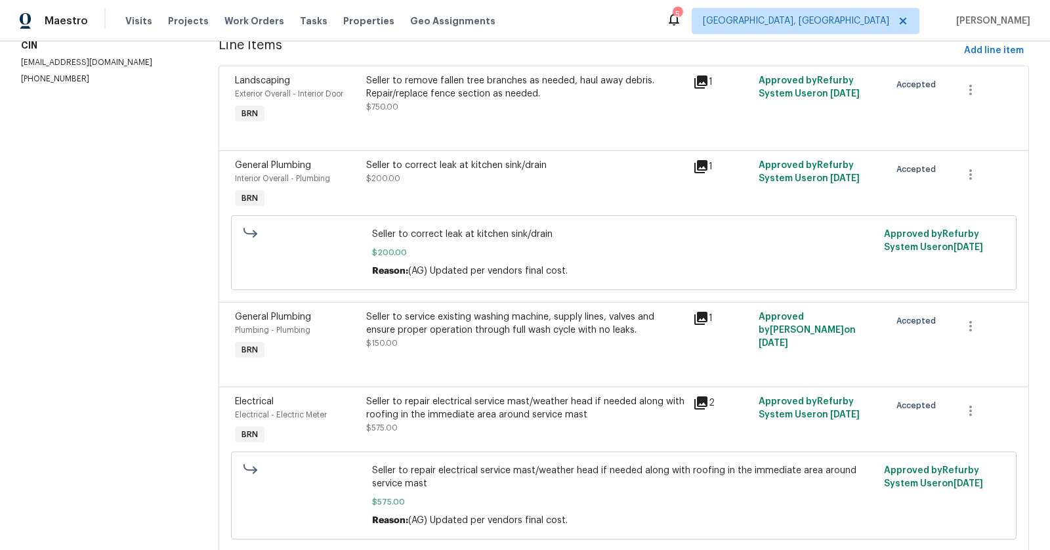
scroll to position [192, 0]
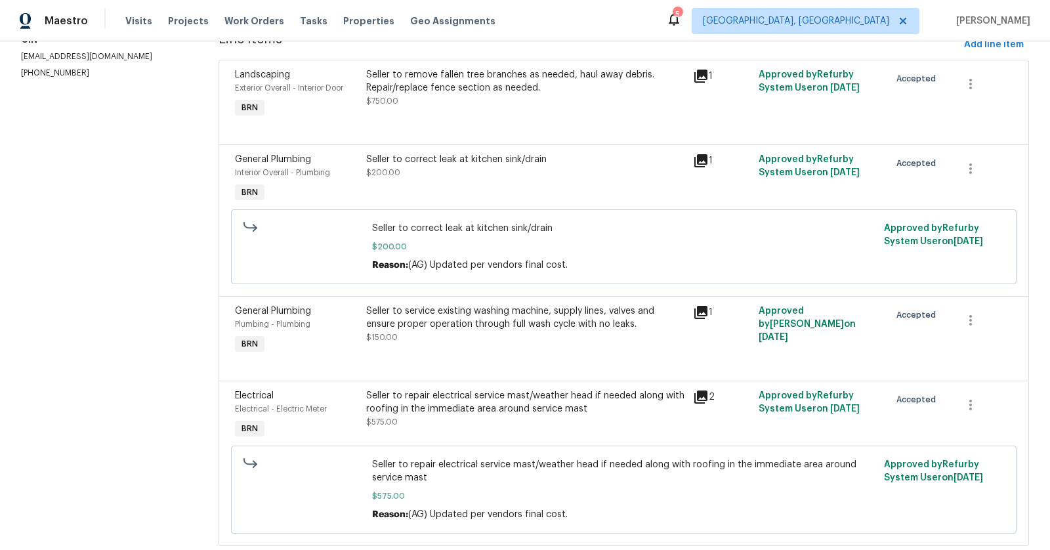
click at [546, 329] on div "Seller to service existing washing machine, supply lines, valves and ensure pro…" at bounding box center [525, 323] width 319 height 39
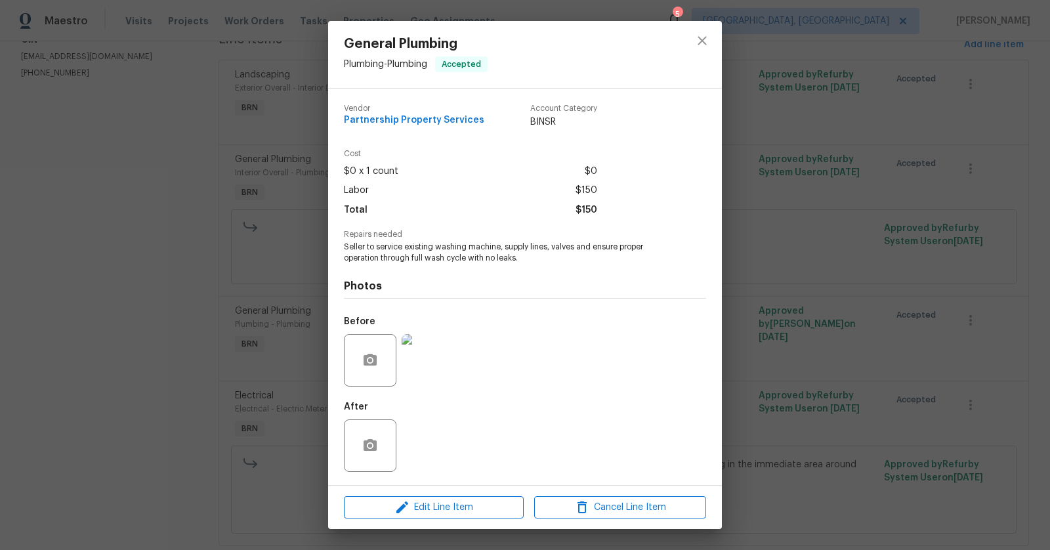
click at [444, 354] on img at bounding box center [427, 360] width 52 height 52
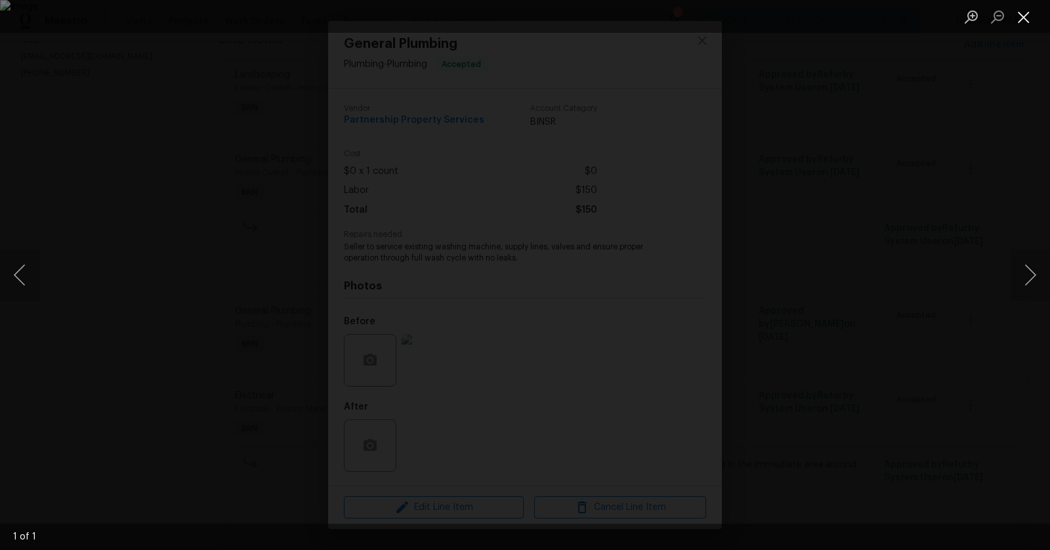
click at [1027, 16] on button "Close lightbox" at bounding box center [1023, 16] width 26 height 23
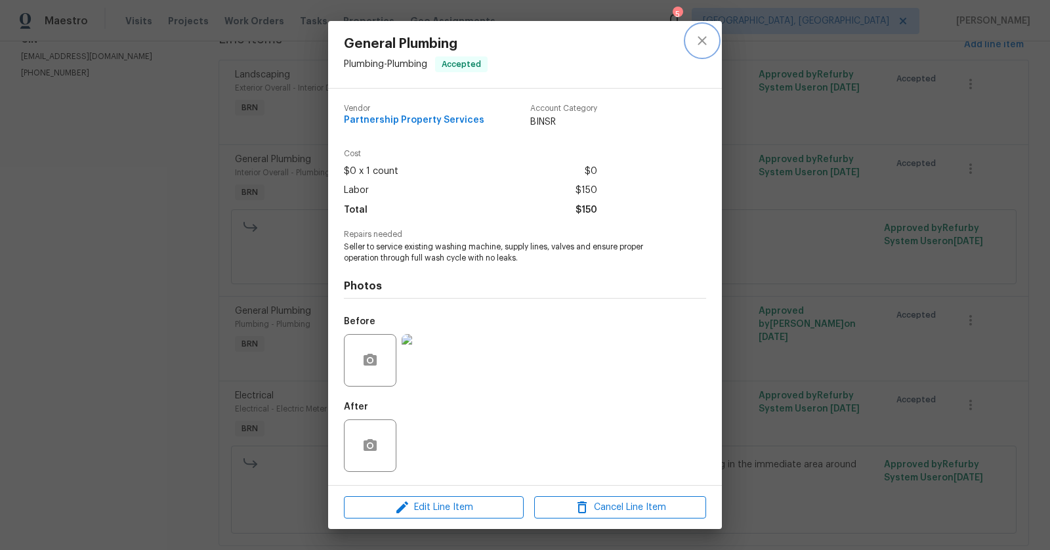
click at [701, 47] on icon "close" at bounding box center [702, 41] width 16 height 16
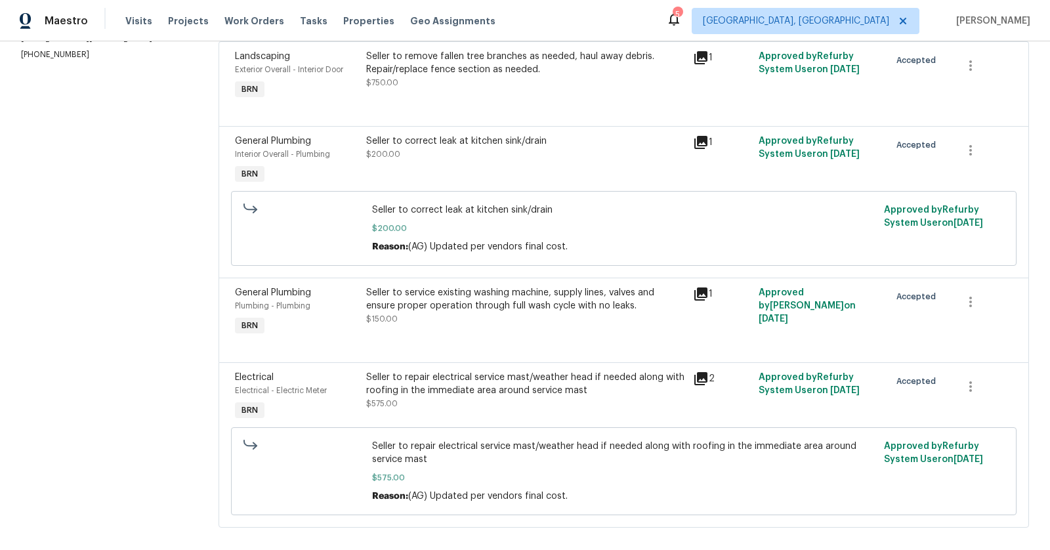
scroll to position [224, 0]
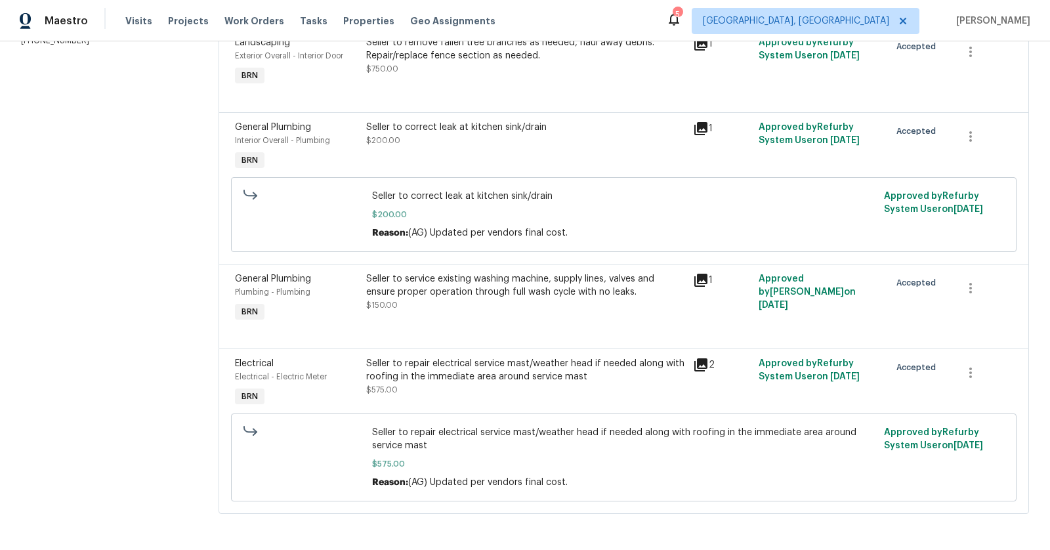
click at [593, 376] on div "Seller to repair electrical service mast/weather head if needed along with roof…" at bounding box center [525, 370] width 319 height 26
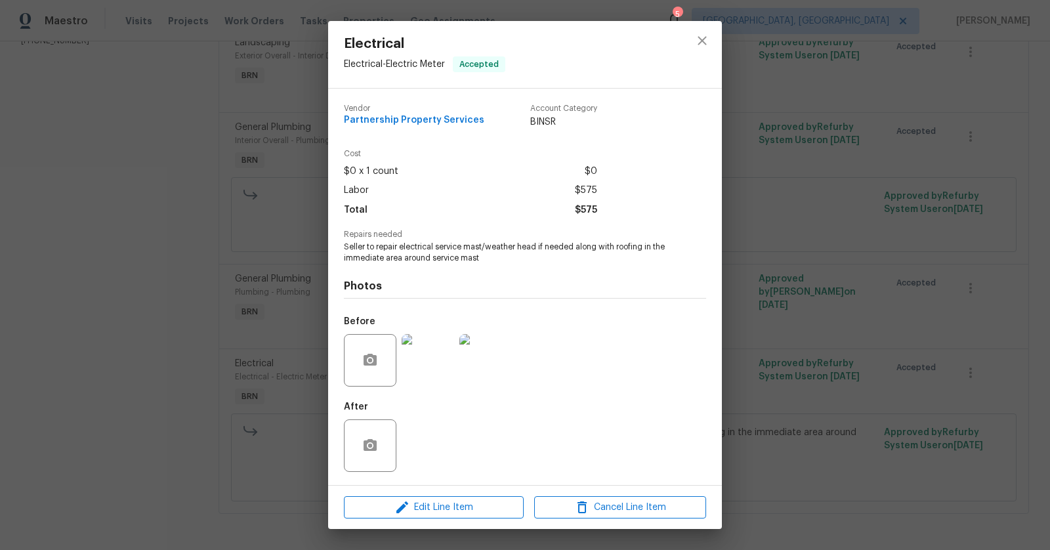
click at [434, 375] on img at bounding box center [427, 360] width 52 height 52
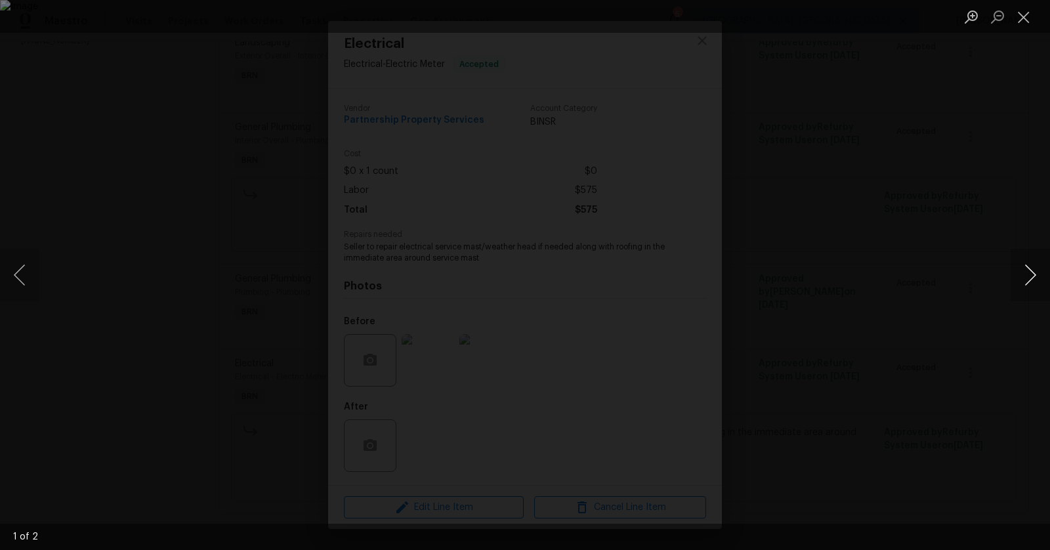
click at [1014, 278] on button "Next image" at bounding box center [1029, 275] width 39 height 52
click at [1022, 24] on button "Close lightbox" at bounding box center [1023, 16] width 26 height 23
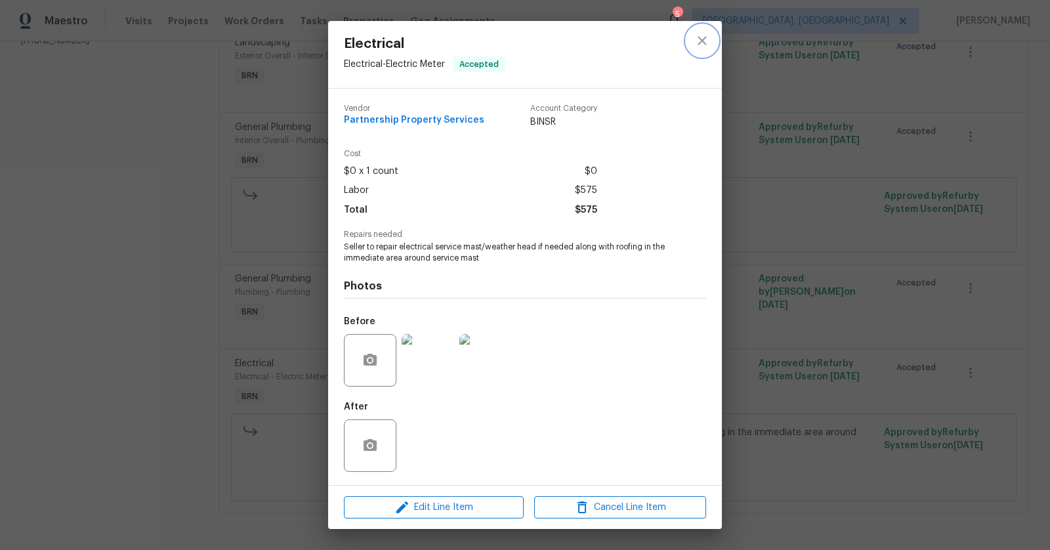
click at [702, 30] on button "close" at bounding box center [701, 40] width 31 height 31
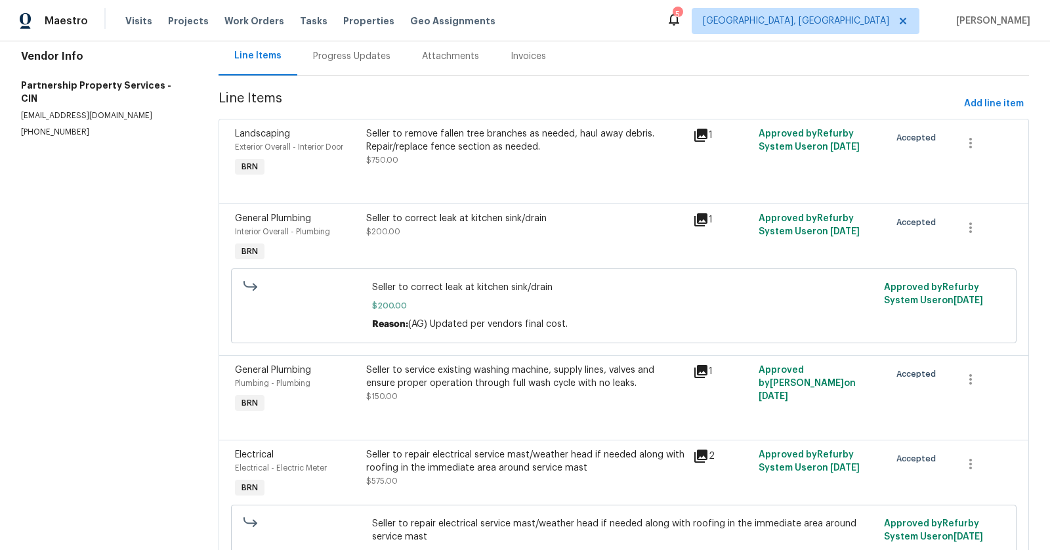
scroll to position [0, 0]
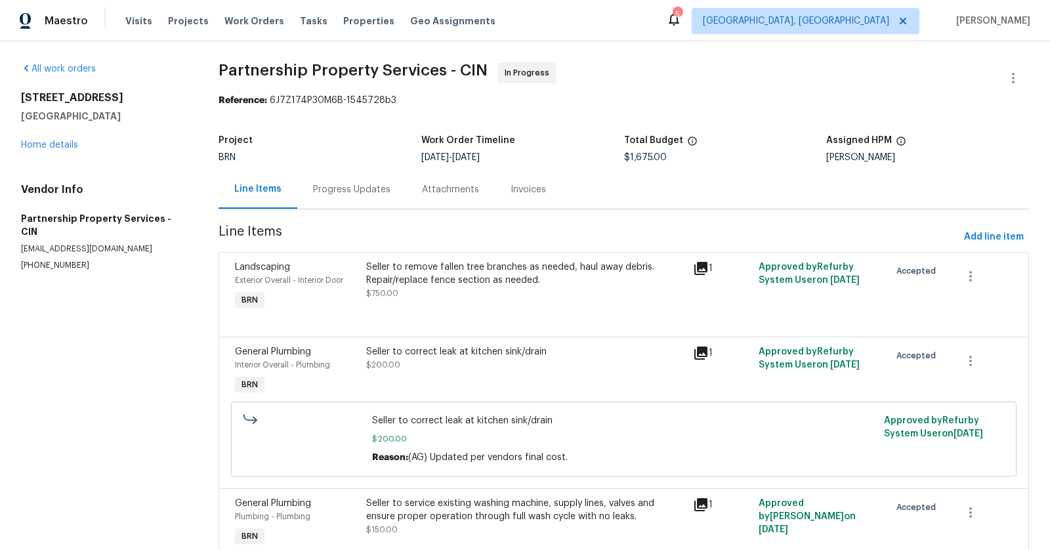
click at [320, 190] on div "Progress Updates" at bounding box center [351, 189] width 77 height 13
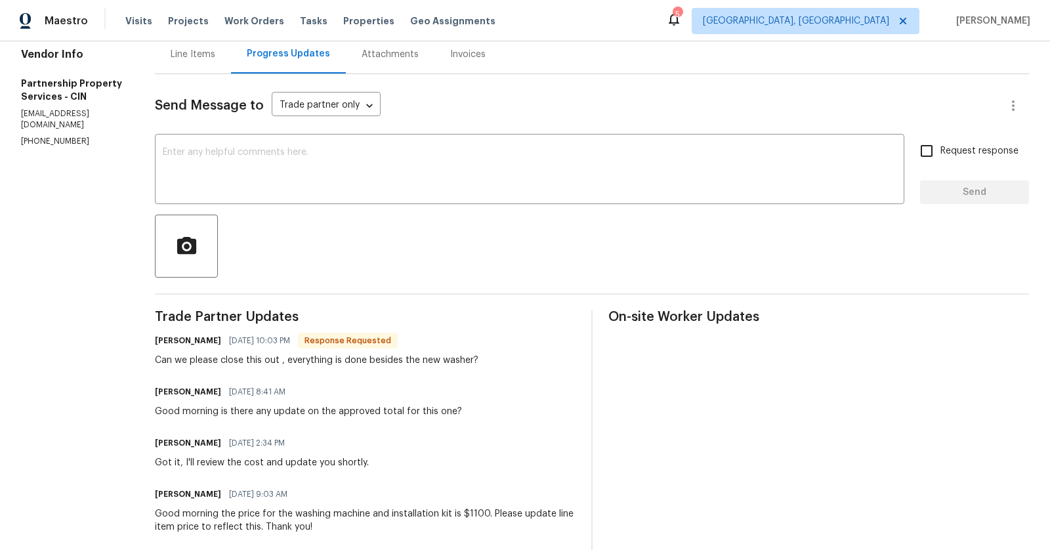
scroll to position [139, 0]
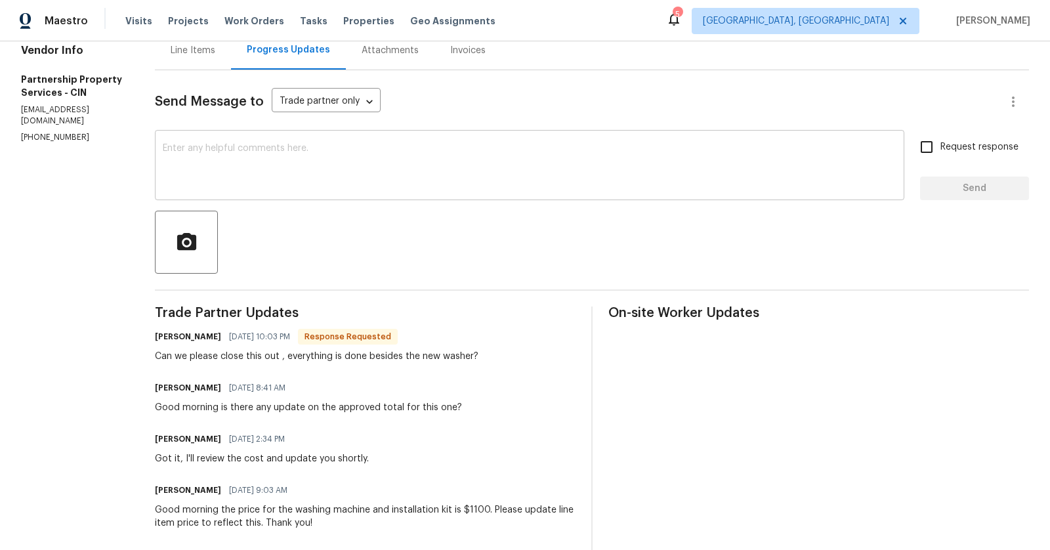
click at [476, 169] on textarea at bounding box center [529, 167] width 733 height 46
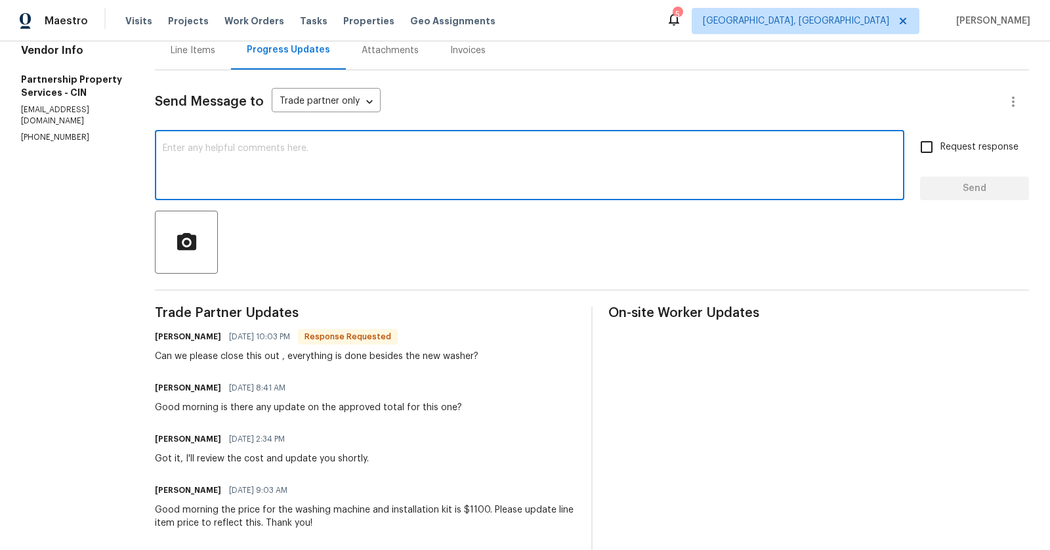
click at [476, 169] on textarea at bounding box center [529, 167] width 733 height 46
type textarea "a"
type textarea "I think they need completion photos for this to be closed out."
click at [960, 182] on span "Send" at bounding box center [974, 188] width 88 height 16
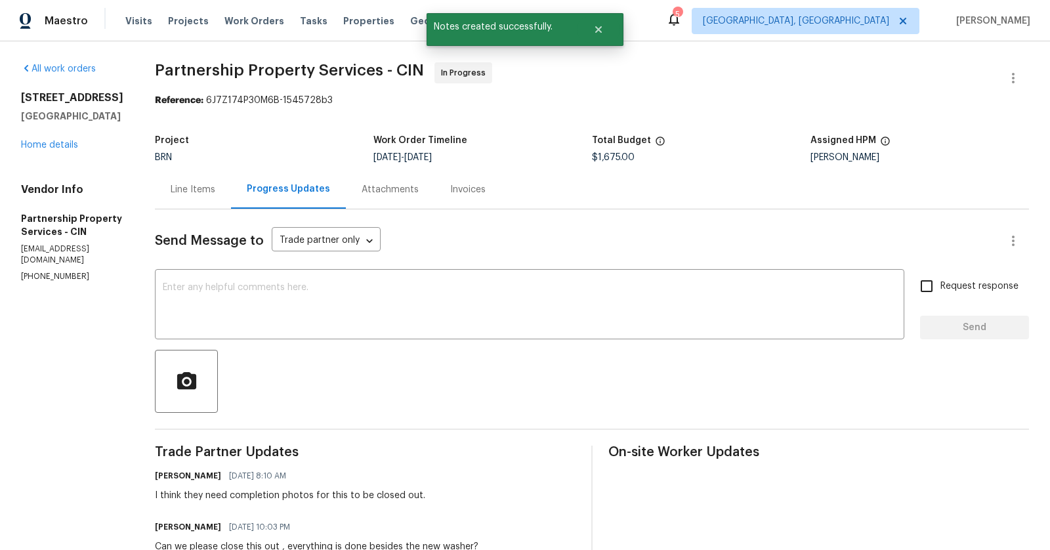
click at [419, 185] on div "Attachments" at bounding box center [389, 189] width 57 height 13
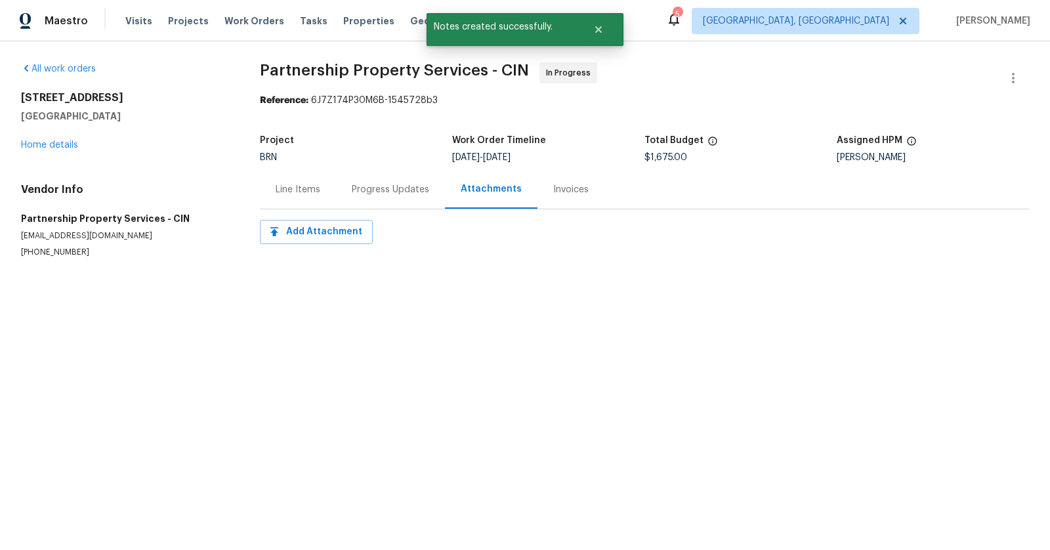
click at [303, 188] on div "Line Items" at bounding box center [298, 189] width 45 height 13
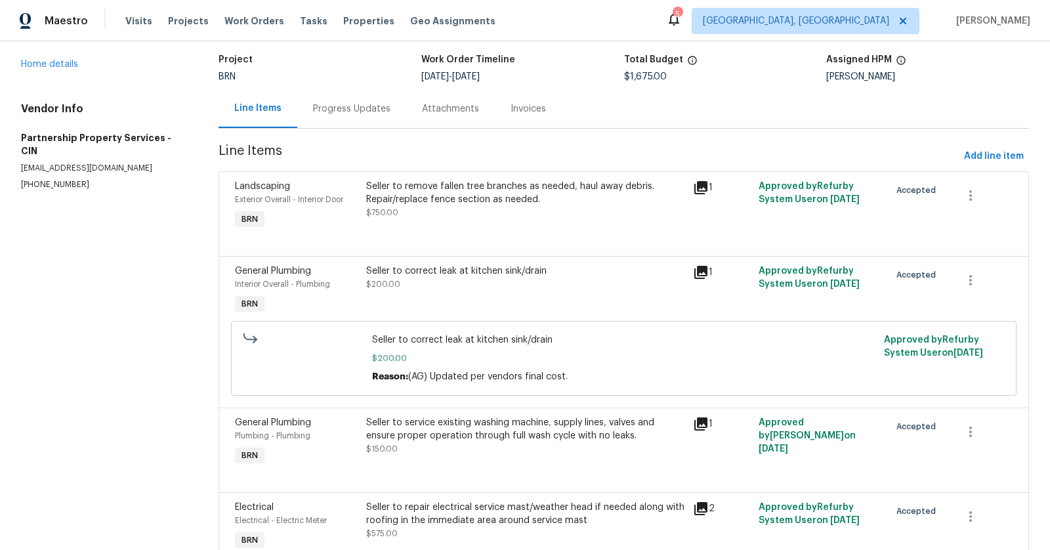
scroll to position [92, 0]
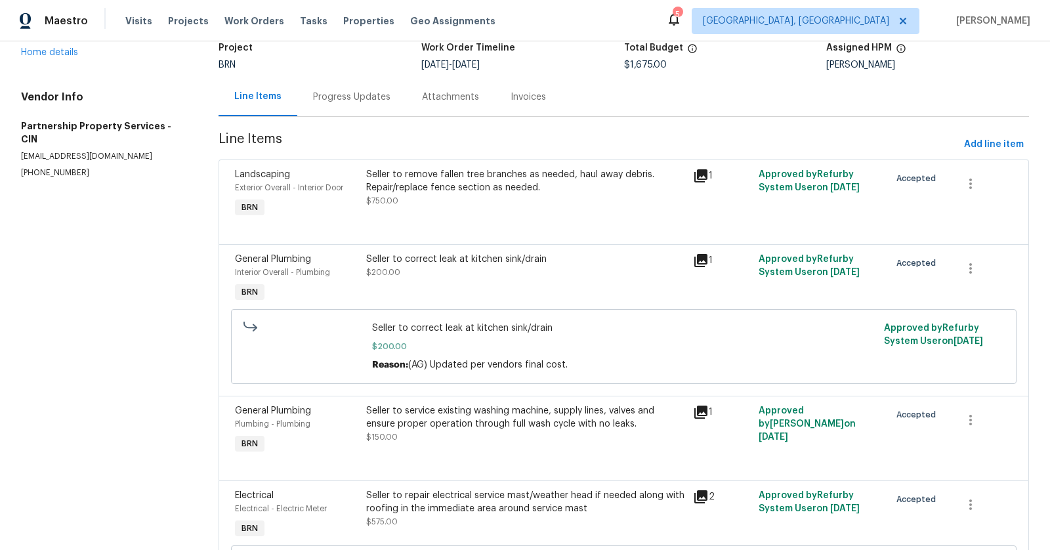
click at [365, 102] on div "Progress Updates" at bounding box center [351, 97] width 77 height 13
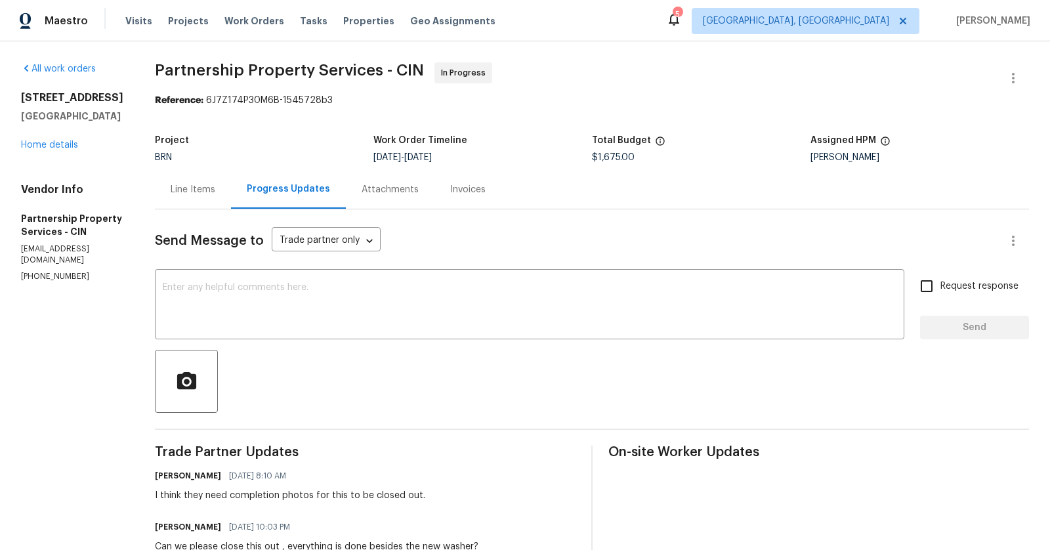
click at [682, 24] on icon at bounding box center [674, 19] width 16 height 16
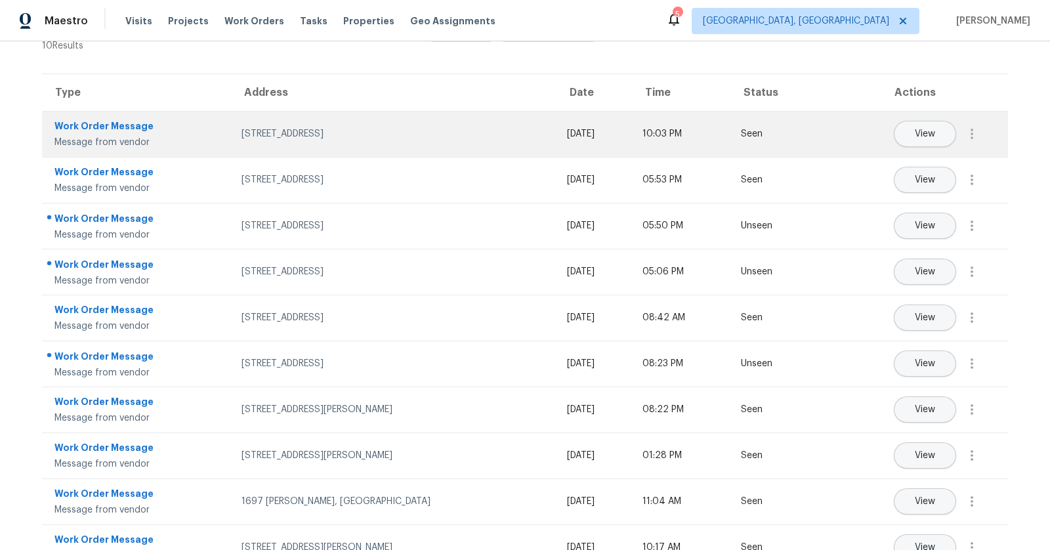
scroll to position [58, 0]
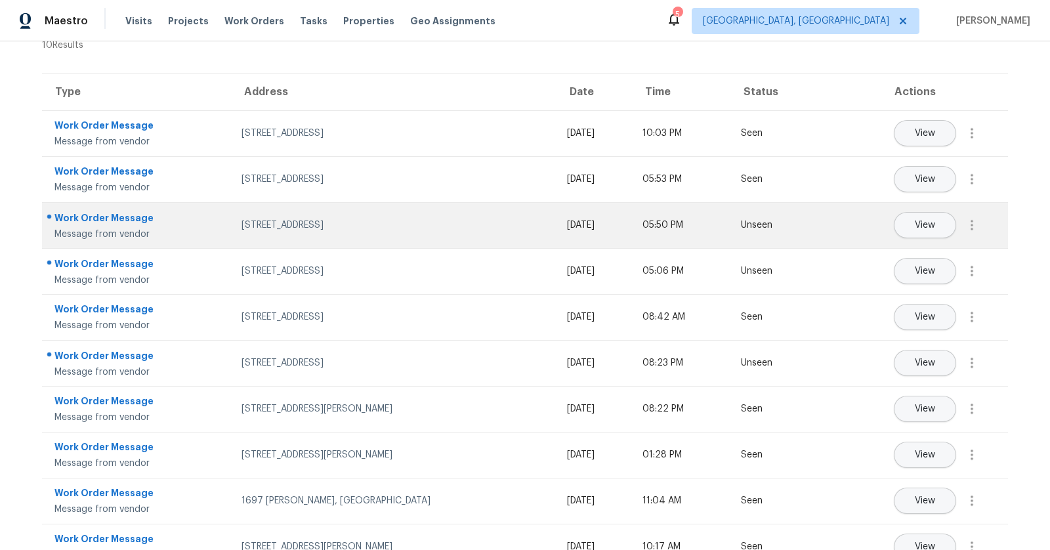
click at [125, 232] on div "Message from vendor" at bounding box center [137, 234] width 166 height 13
click at [115, 211] on div "Work Order Message" at bounding box center [137, 219] width 166 height 16
click at [921, 233] on button "View" at bounding box center [924, 225] width 62 height 26
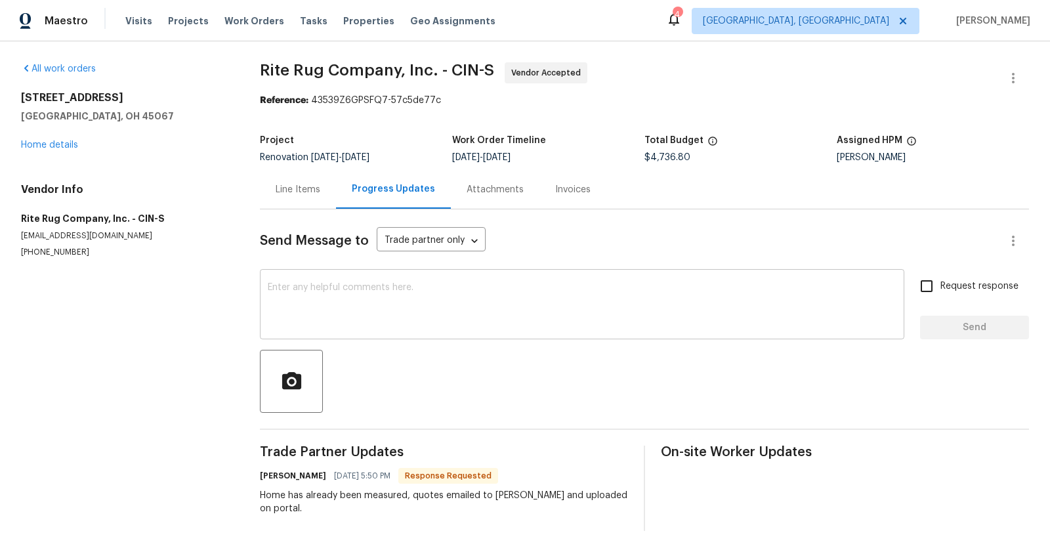
click at [476, 284] on textarea at bounding box center [582, 306] width 628 height 46
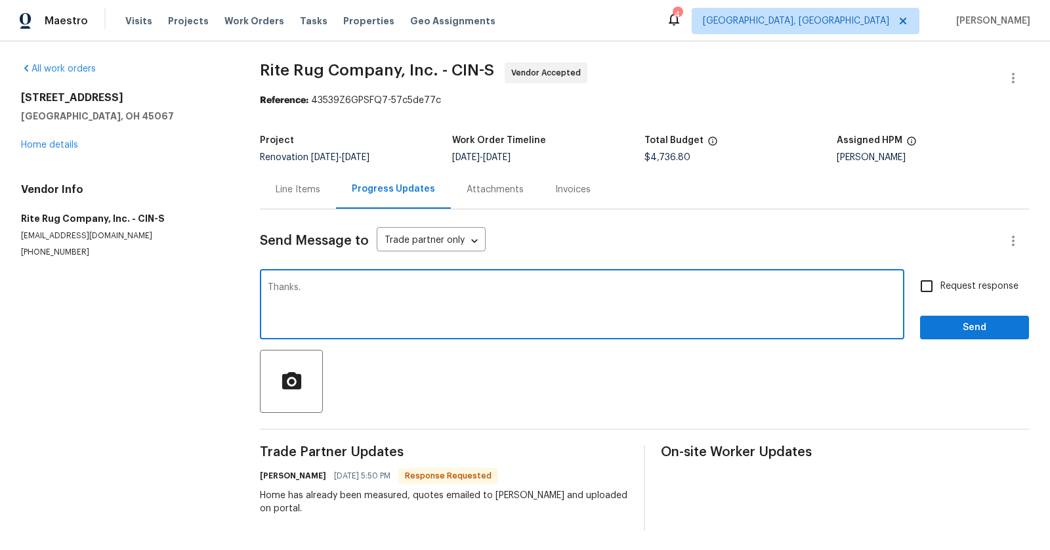
type textarea "Thanks."
click at [296, 186] on div "Line Items" at bounding box center [298, 189] width 45 height 13
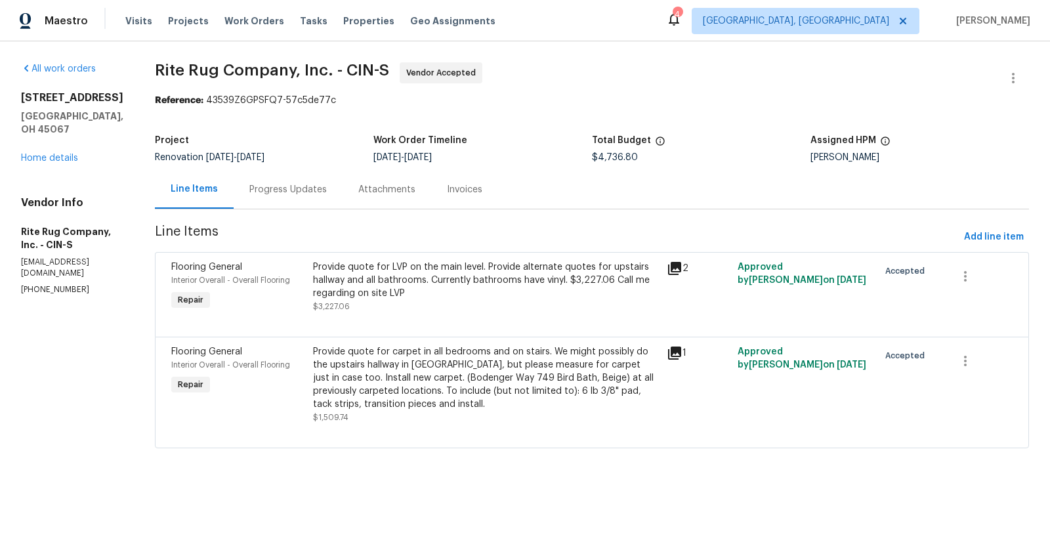
click at [312, 185] on div "Progress Updates" at bounding box center [287, 189] width 77 height 13
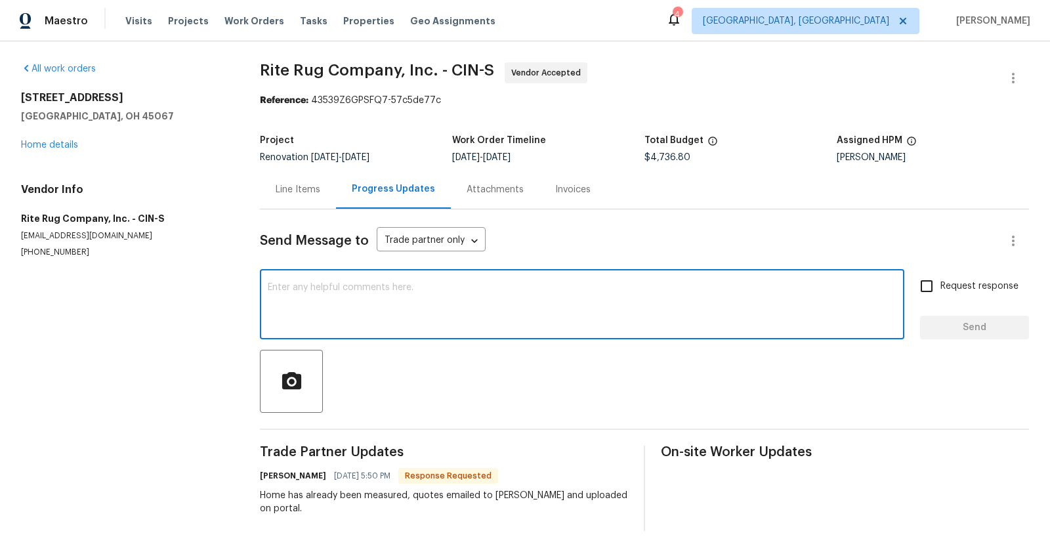
click at [430, 311] on textarea at bounding box center [582, 306] width 628 height 46
type textarea "Thanks,"
click at [361, 310] on textarea "Thanks," at bounding box center [582, 306] width 628 height 46
